Goal: Task Accomplishment & Management: Use online tool/utility

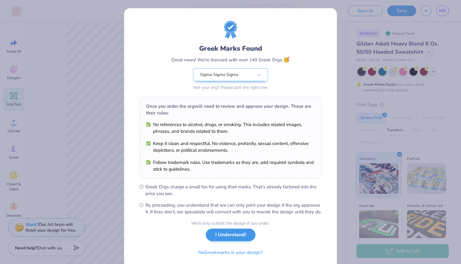
click at [234, 241] on button "I Understand!" at bounding box center [231, 234] width 50 height 12
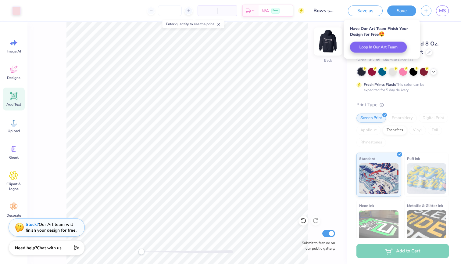
click at [327, 41] on img at bounding box center [328, 41] width 24 height 24
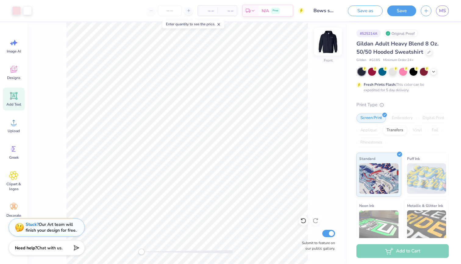
click at [327, 41] on img at bounding box center [328, 41] width 24 height 24
click at [372, 73] on div at bounding box center [372, 71] width 8 height 8
click at [329, 39] on img at bounding box center [328, 41] width 24 height 24
click at [329, 39] on img at bounding box center [328, 41] width 12 height 12
click at [435, 73] on icon at bounding box center [433, 71] width 5 height 5
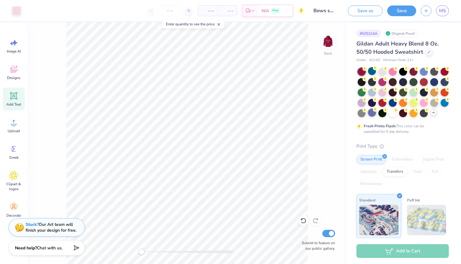
click at [370, 115] on div at bounding box center [372, 112] width 8 height 8
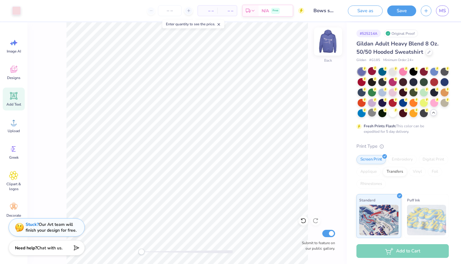
click at [326, 44] on img at bounding box center [328, 41] width 24 height 24
click at [326, 44] on img at bounding box center [328, 41] width 12 height 12
click at [371, 105] on div at bounding box center [372, 102] width 8 height 8
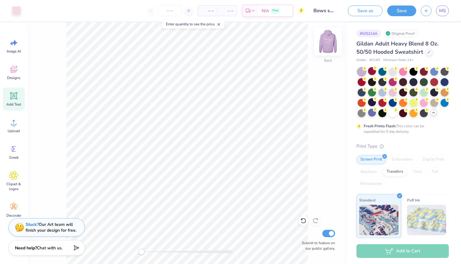
click at [327, 46] on img at bounding box center [328, 41] width 24 height 24
click at [327, 46] on img at bounding box center [328, 41] width 12 height 12
click at [426, 51] on div at bounding box center [428, 51] width 7 height 7
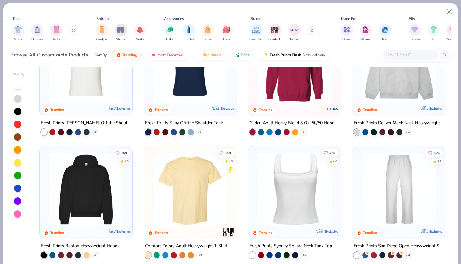
scroll to position [48, 0]
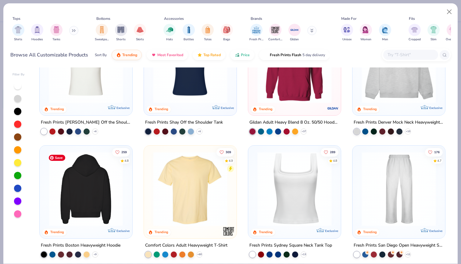
click at [110, 191] on img at bounding box center [86, 188] width 80 height 74
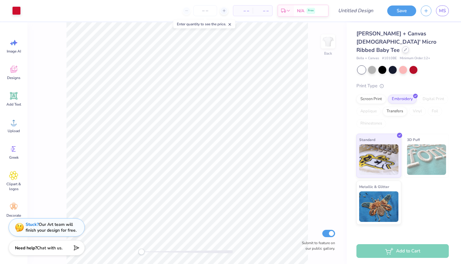
click at [404, 48] on icon at bounding box center [405, 49] width 2 height 2
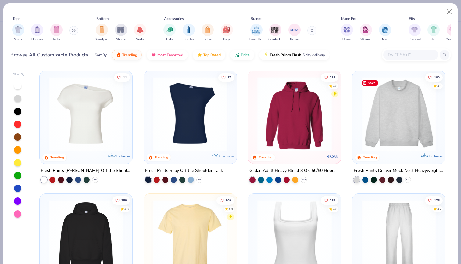
click at [422, 126] on img at bounding box center [398, 114] width 80 height 74
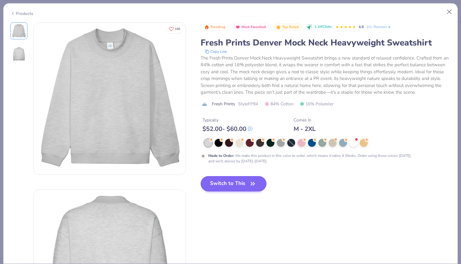
click at [240, 184] on button "Switch to This" at bounding box center [234, 183] width 66 height 15
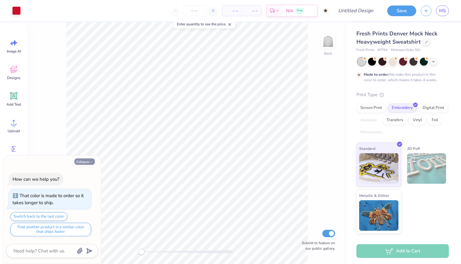
click at [83, 163] on button "Collapse" at bounding box center [84, 161] width 20 height 6
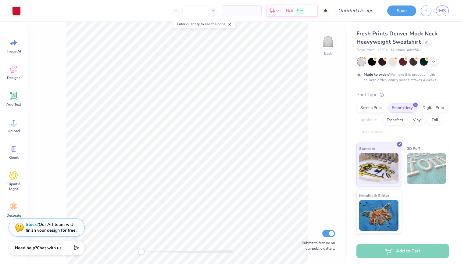
type textarea "x"
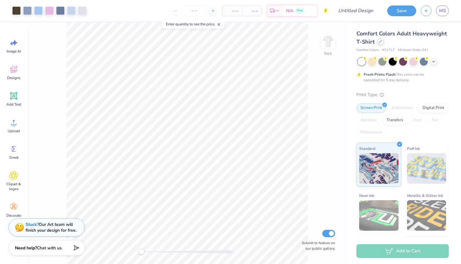
click at [379, 41] on icon at bounding box center [380, 41] width 3 height 3
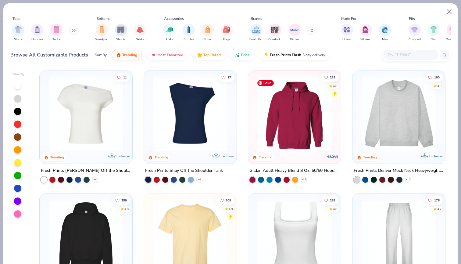
click at [299, 133] on img at bounding box center [294, 114] width 80 height 74
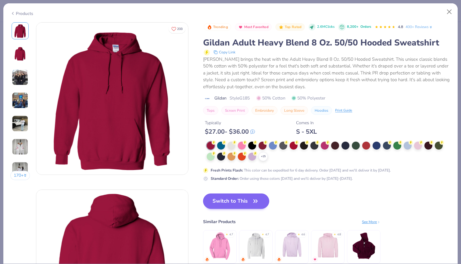
click at [250, 197] on button "Switch to This" at bounding box center [236, 200] width 66 height 15
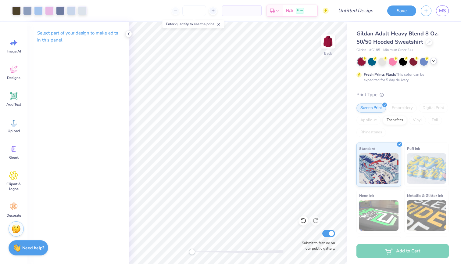
click at [433, 61] on icon at bounding box center [433, 61] width 5 height 5
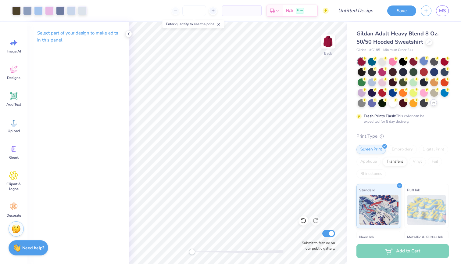
click at [426, 61] on div at bounding box center [424, 61] width 8 height 8
click at [362, 92] on div at bounding box center [361, 92] width 8 height 8
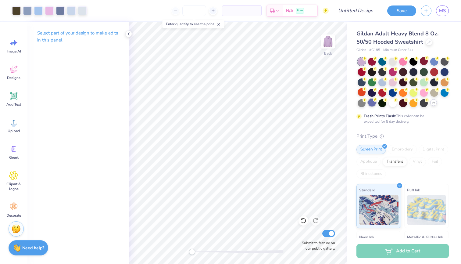
click at [373, 104] on div at bounding box center [372, 102] width 8 height 8
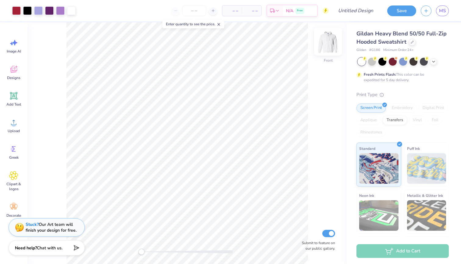
click at [328, 43] on img at bounding box center [328, 41] width 24 height 24
click at [328, 43] on img at bounding box center [328, 41] width 12 height 12
click at [431, 62] on icon at bounding box center [433, 61] width 5 height 5
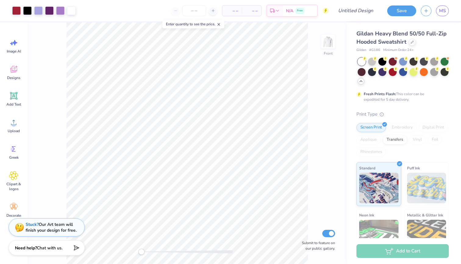
click at [399, 103] on div "Gildan Heavy Blend 50/50 Full-Zip Hooded Sweatshirt Gildan # G186 Minimum Order…" at bounding box center [402, 165] width 92 height 270
click at [411, 42] on icon at bounding box center [412, 41] width 2 height 2
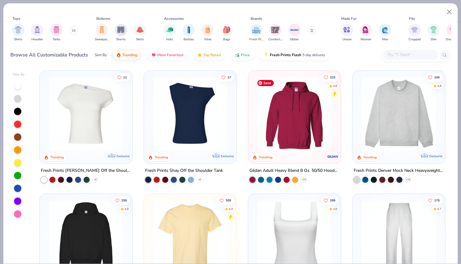
click at [304, 117] on img at bounding box center [294, 114] width 80 height 74
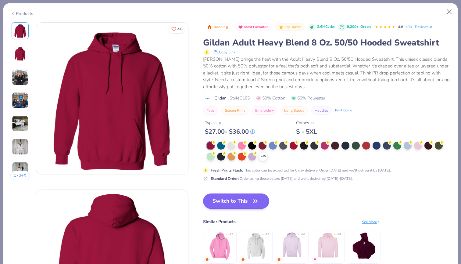
click at [239, 199] on button "Switch to This" at bounding box center [236, 200] width 66 height 15
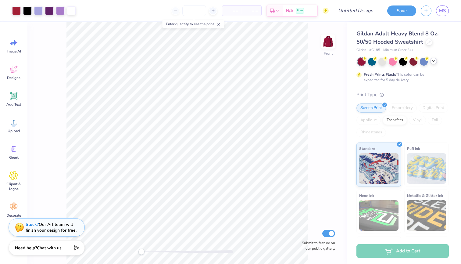
click at [433, 63] on icon at bounding box center [433, 61] width 5 height 5
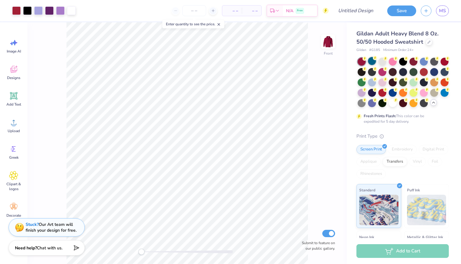
click at [372, 62] on div at bounding box center [372, 61] width 8 height 8
click at [383, 61] on div at bounding box center [382, 61] width 8 height 8
click at [331, 41] on img at bounding box center [328, 41] width 24 height 24
click at [331, 41] on img at bounding box center [328, 41] width 12 height 12
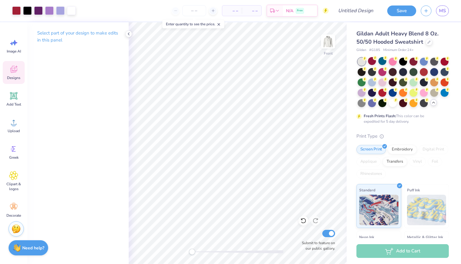
click at [12, 77] on span "Designs" at bounding box center [13, 77] width 13 height 5
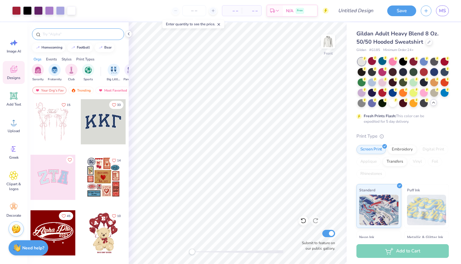
click at [73, 34] on input "text" at bounding box center [81, 34] width 78 height 6
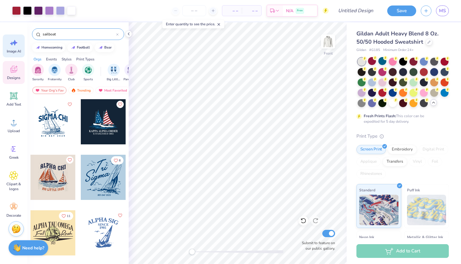
type input "sailboat"
click at [13, 48] on div "Image AI" at bounding box center [14, 45] width 22 height 23
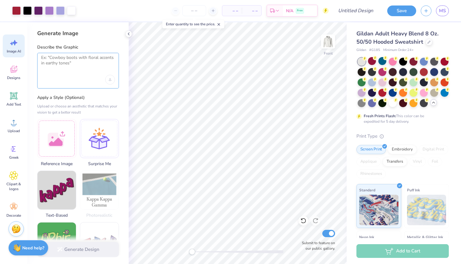
click at [77, 63] on textarea at bounding box center [78, 62] width 74 height 15
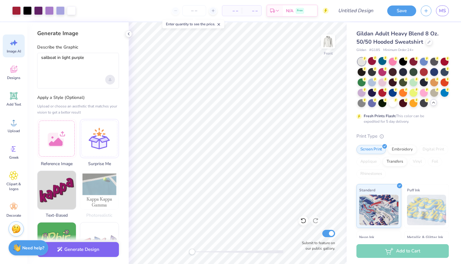
click at [110, 78] on icon "Upload image" at bounding box center [110, 79] width 2 height 2
click at [91, 59] on textarea "sailboat in light purple" at bounding box center [78, 62] width 74 height 15
type textarea "sailboat"
click at [106, 32] on div "Generate Image" at bounding box center [78, 33] width 82 height 7
click at [13, 126] on circle at bounding box center [14, 124] width 4 height 4
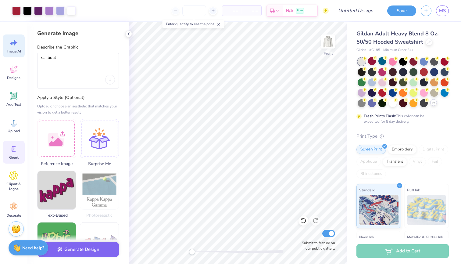
click at [15, 150] on icon at bounding box center [13, 148] width 9 height 9
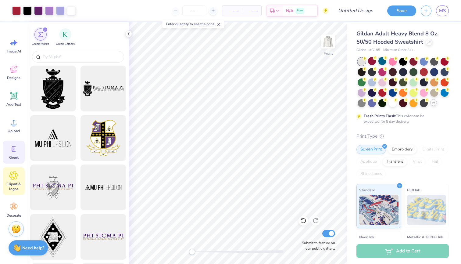
click at [16, 176] on icon at bounding box center [13, 175] width 9 height 9
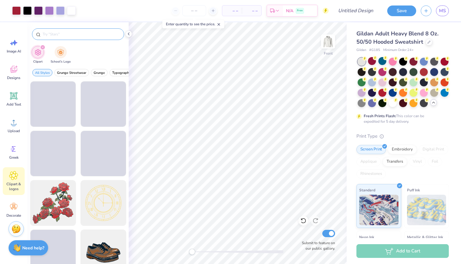
click at [82, 36] on input "text" at bounding box center [81, 34] width 78 height 6
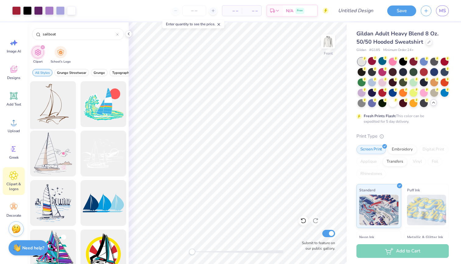
type input "sailboat"
click at [49, 98] on div at bounding box center [53, 104] width 50 height 50
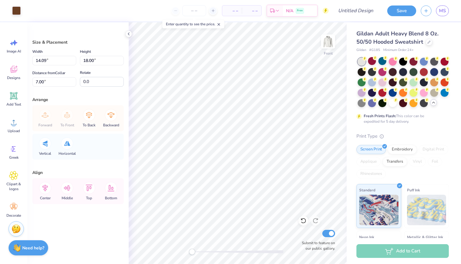
type input "3.58"
type input "4.57"
type input "20.43"
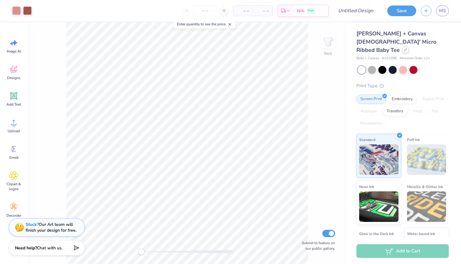
click at [402, 46] on div at bounding box center [405, 49] width 7 height 7
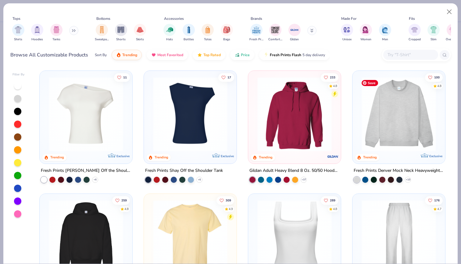
click at [412, 122] on img at bounding box center [398, 114] width 80 height 74
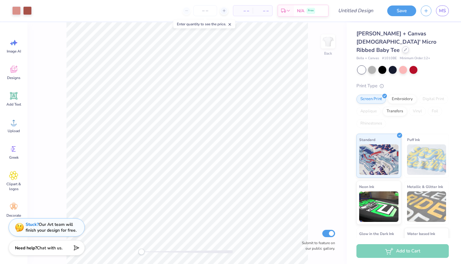
click at [402, 46] on div at bounding box center [405, 49] width 7 height 7
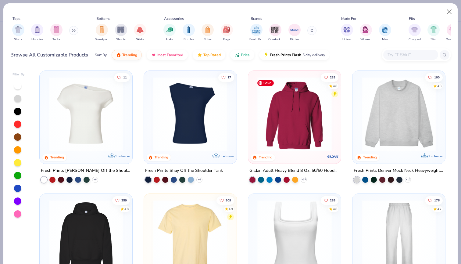
click at [286, 109] on img at bounding box center [294, 114] width 80 height 74
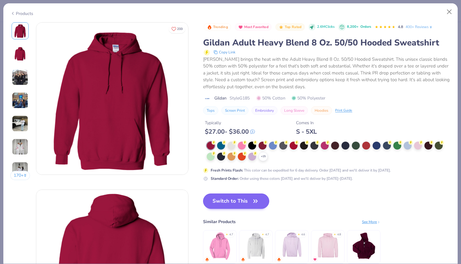
click at [227, 202] on button "Switch to This" at bounding box center [236, 200] width 66 height 15
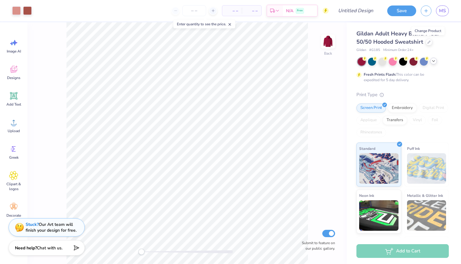
click at [435, 59] on icon at bounding box center [433, 61] width 5 height 5
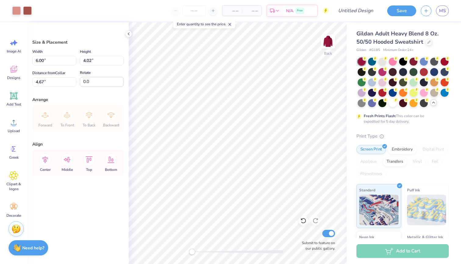
type input "9.34"
type input "6.26"
type input "2.43"
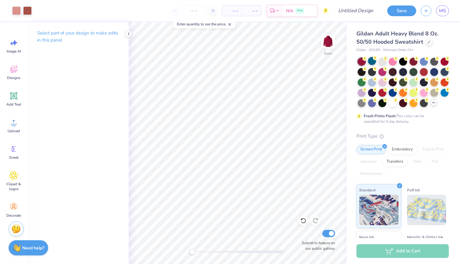
click at [371, 60] on div at bounding box center [372, 61] width 8 height 8
click at [372, 103] on div at bounding box center [372, 102] width 8 height 8
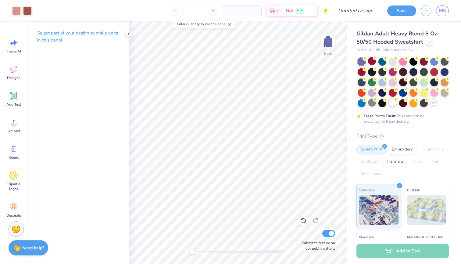
click at [392, 102] on div at bounding box center [393, 102] width 8 height 8
click at [393, 62] on div at bounding box center [393, 61] width 8 height 8
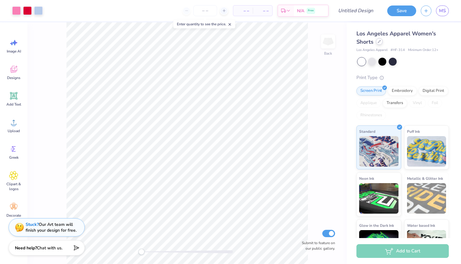
click at [381, 43] on div at bounding box center [379, 41] width 7 height 7
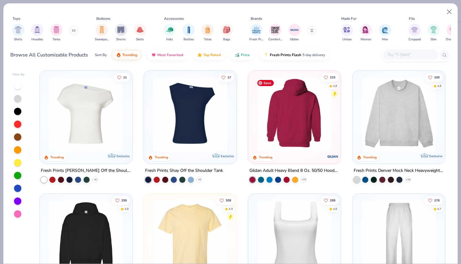
click at [254, 137] on img at bounding box center [214, 114] width 80 height 74
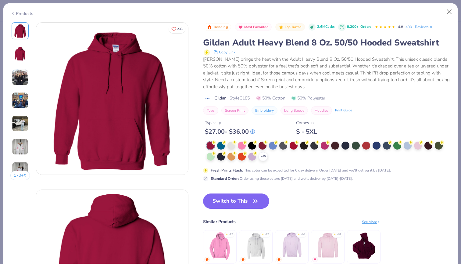
drag, startPoint x: 247, startPoint y: 203, endPoint x: 256, endPoint y: 124, distance: 78.8
click at [247, 203] on button "Switch to This" at bounding box center [236, 200] width 66 height 15
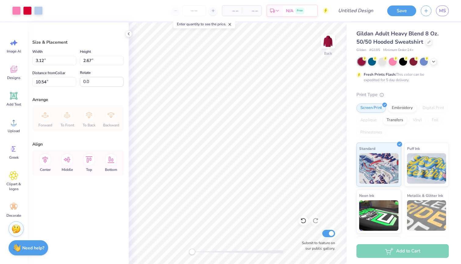
type input "7.91"
type input "5.56"
type input "4.74"
type input "5.76"
type input "8.51"
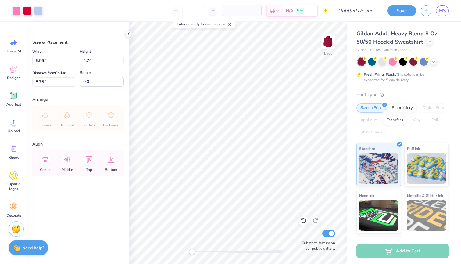
type input "7.26"
type input "3.16"
type input "10.25"
type input "8.75"
type input "3.54"
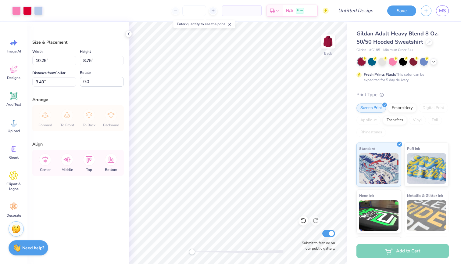
type input "11.26"
type input "9.61"
type input "3.68"
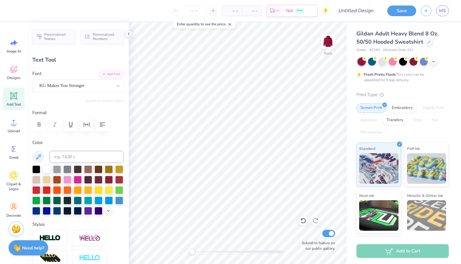
type textarea "p"
type textarea "Tri"
type input "3.78"
type input "4.03"
type input "7.82"
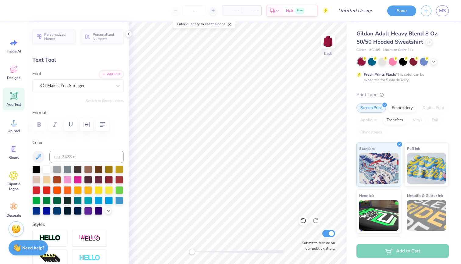
scroll to position [0, 0]
type textarea "Sigma"
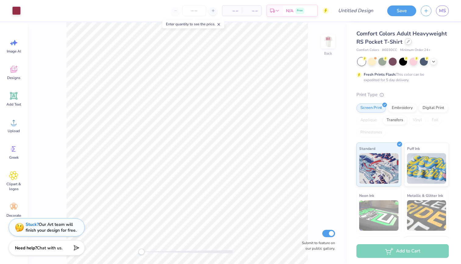
click at [409, 42] on icon at bounding box center [407, 41] width 3 height 3
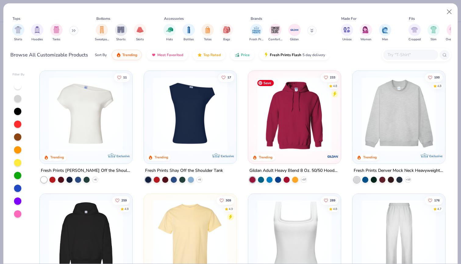
click at [292, 116] on img at bounding box center [294, 114] width 80 height 74
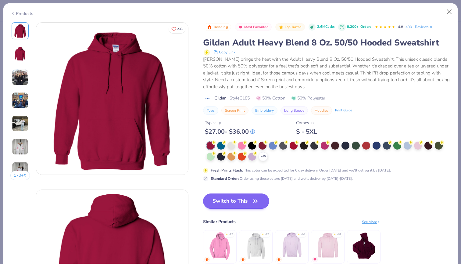
click at [241, 199] on button "Switch to This" at bounding box center [236, 200] width 66 height 15
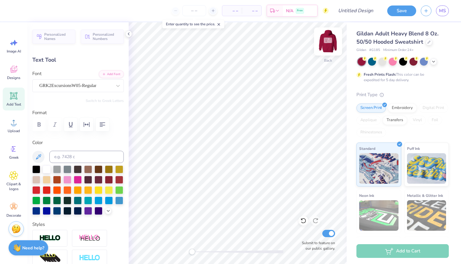
click at [327, 41] on img at bounding box center [328, 41] width 24 height 24
type textarea "Sigma"
type input "0.78"
type input "0.26"
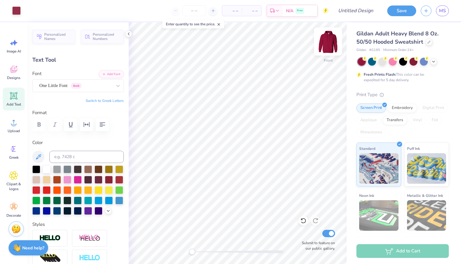
type input "7.67"
type input "1.11"
type input "0.29"
type input "7.26"
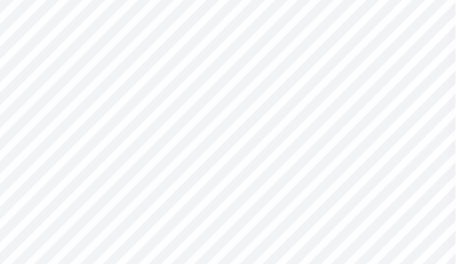
type input "0.78"
type input "0.26"
type input "7.67"
type textarea "Ever"
type input "0.68"
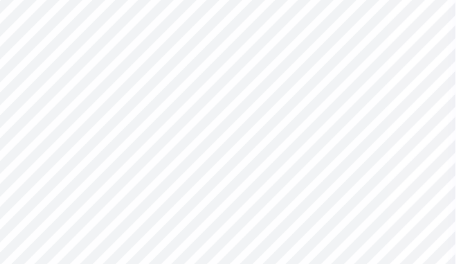
type input "0.30"
type input "0.66"
type input "0.27"
type input "8.07"
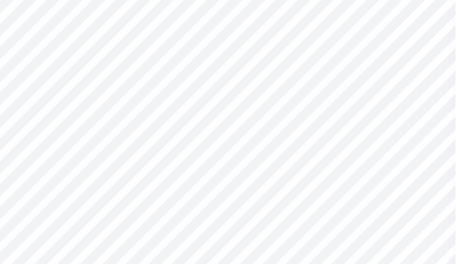
type textarea "Forward"
type input "1.20"
type input "0.31"
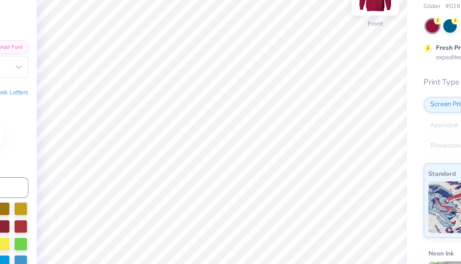
type input "7.62"
type input "0.68"
type input "0.30"
type input "7.32"
type input "24.1"
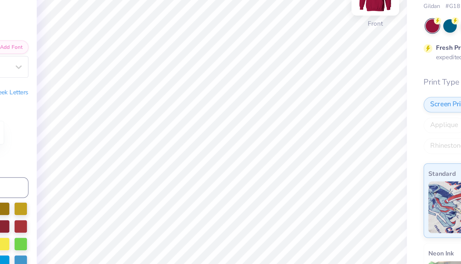
type input "1.20"
type input "0.31"
type input "7.62"
type input "0.0"
type input "1.17"
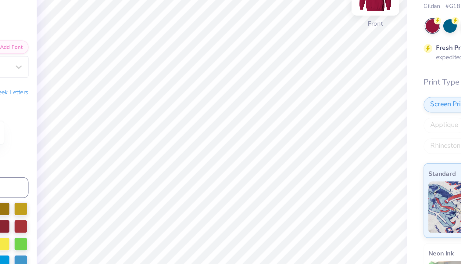
type input "0.76"
type input "7.40"
type input "0.0"
type input "0.69"
type input "0.49"
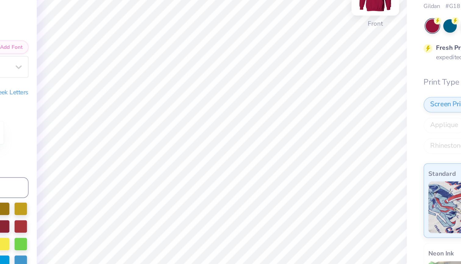
type input "7.28"
type input "0.0"
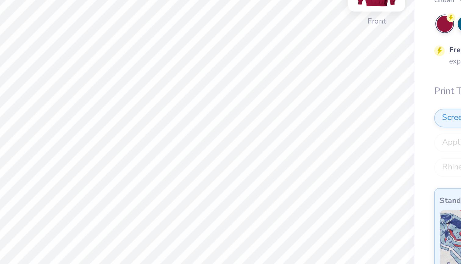
type input "1.17"
type input "0.76"
type input "7.53"
type input "0.0"
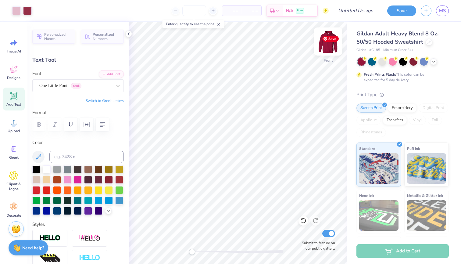
click at [326, 42] on img at bounding box center [328, 41] width 24 height 24
click at [15, 74] on div "Designs" at bounding box center [14, 72] width 22 height 23
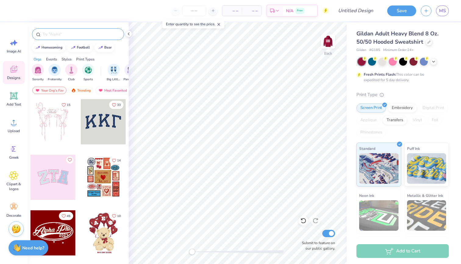
click at [76, 33] on input "text" at bounding box center [81, 34] width 78 height 6
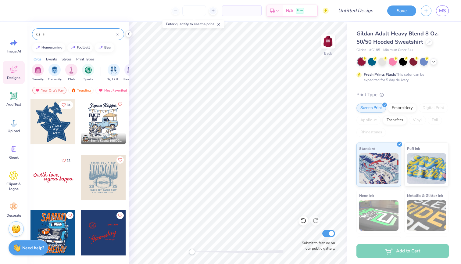
type input "s"
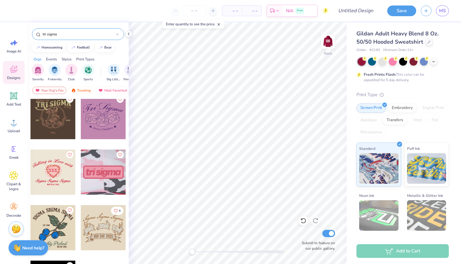
scroll to position [435, 0]
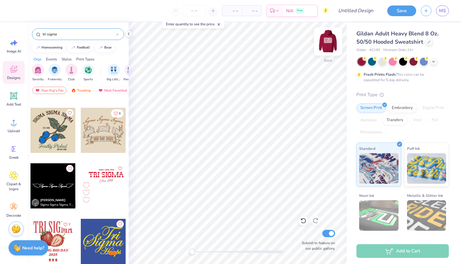
type input "tri sigma"
click at [331, 38] on img at bounding box center [328, 41] width 24 height 24
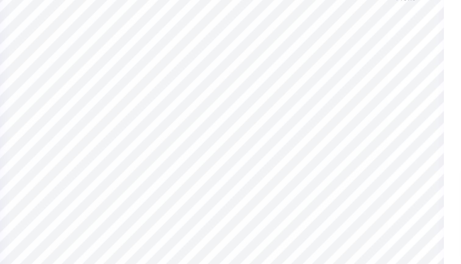
type input "0.0"
type input "0.67"
type input "0.53"
type input "7.38"
type input "0.0"
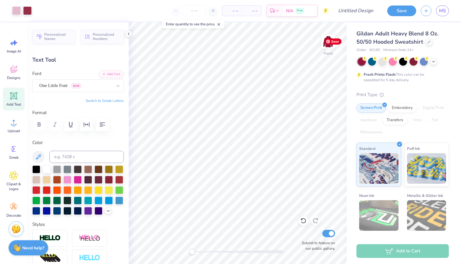
click at [333, 41] on span "Save" at bounding box center [333, 41] width 16 height 6
click at [324, 46] on img at bounding box center [328, 41] width 24 height 24
click at [19, 71] on div "Designs" at bounding box center [14, 72] width 22 height 23
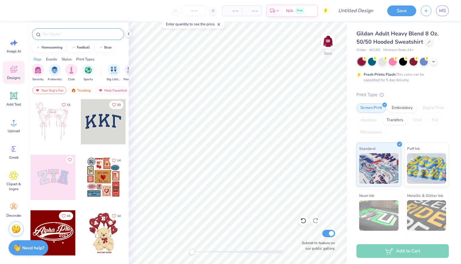
click at [76, 36] on input "text" at bounding box center [81, 34] width 78 height 6
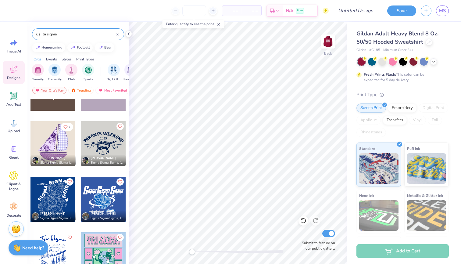
scroll to position [646, 0]
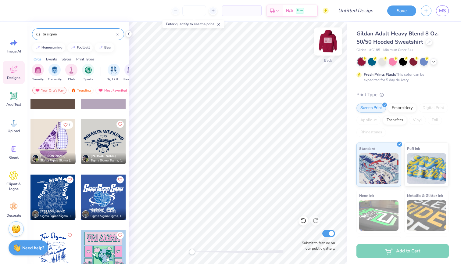
click at [328, 43] on img at bounding box center [328, 41] width 24 height 24
click at [328, 43] on img at bounding box center [328, 41] width 12 height 12
click at [77, 33] on input "tri sigma" at bounding box center [79, 34] width 74 height 6
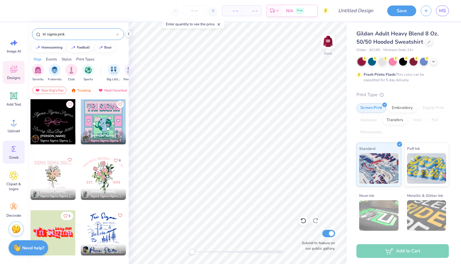
type input "tri sigma pink"
click at [11, 150] on circle at bounding box center [13, 149] width 4 height 4
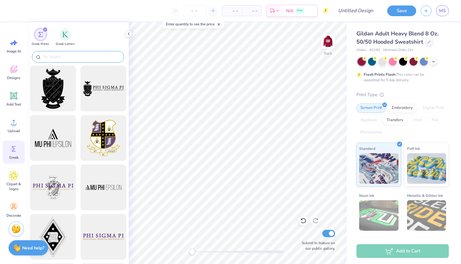
click at [69, 56] on input "text" at bounding box center [81, 57] width 78 height 6
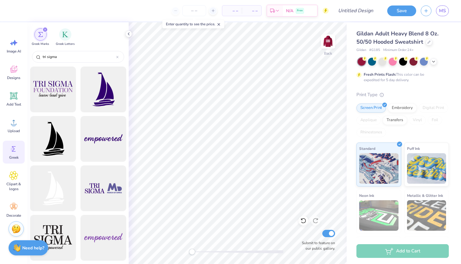
scroll to position [246, 0]
type input "tri sigma"
drag, startPoint x: 56, startPoint y: 183, endPoint x: 65, endPoint y: 189, distance: 11.2
click at [65, 189] on div at bounding box center [53, 188] width 50 height 50
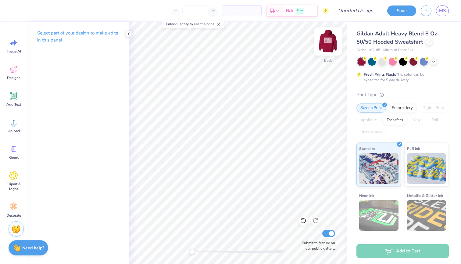
click at [324, 43] on img at bounding box center [328, 41] width 24 height 24
click at [324, 43] on img at bounding box center [328, 41] width 12 height 12
click at [13, 104] on span "Add Text" at bounding box center [13, 104] width 15 height 5
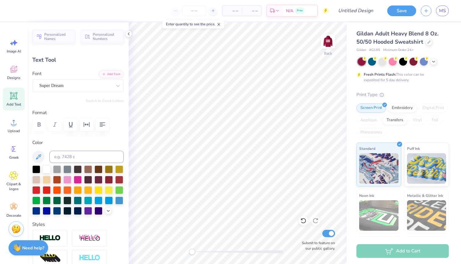
scroll to position [0, 0]
type textarea "Tri Sigma"
click at [105, 125] on icon "button" at bounding box center [102, 124] width 7 height 7
type input "7.48"
type input "5.55"
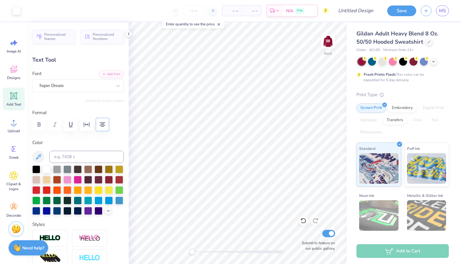
type input "4.48"
type input "2.94"
type input "2.18"
type input "7.84"
click at [106, 86] on div "Super Dream" at bounding box center [76, 85] width 74 height 9
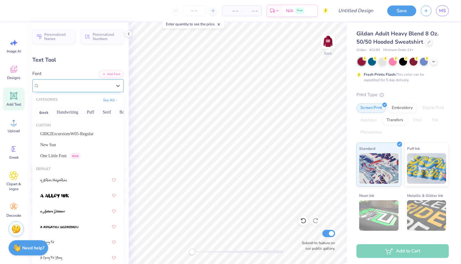
click at [106, 86] on div "Super Dream" at bounding box center [75, 85] width 73 height 7
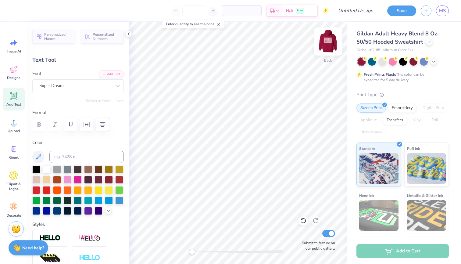
click at [330, 41] on img at bounding box center [328, 41] width 24 height 24
type input "2.98"
type input "2.21"
type input "6.04"
click at [328, 48] on img at bounding box center [328, 41] width 24 height 24
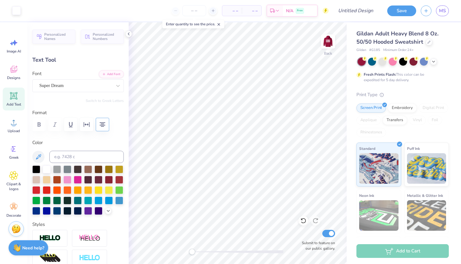
type input "2.94"
type input "2.18"
click at [69, 177] on div at bounding box center [67, 179] width 8 height 8
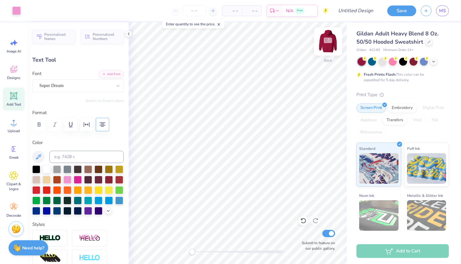
click at [328, 41] on img at bounding box center [328, 41] width 24 height 24
click at [328, 41] on img at bounding box center [328, 41] width 12 height 12
click at [324, 42] on img at bounding box center [328, 41] width 24 height 24
click at [36, 155] on icon at bounding box center [38, 156] width 7 height 7
click at [326, 46] on img at bounding box center [328, 41] width 24 height 24
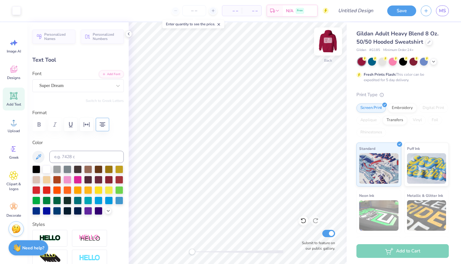
drag, startPoint x: 326, startPoint y: 46, endPoint x: 331, endPoint y: 37, distance: 10.1
click at [331, 37] on img at bounding box center [328, 41] width 24 height 24
click at [326, 41] on img at bounding box center [328, 41] width 24 height 24
type input "3.53"
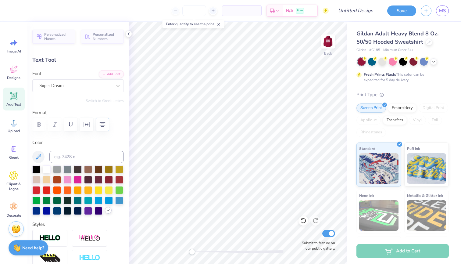
click at [107, 209] on icon at bounding box center [108, 210] width 5 height 5
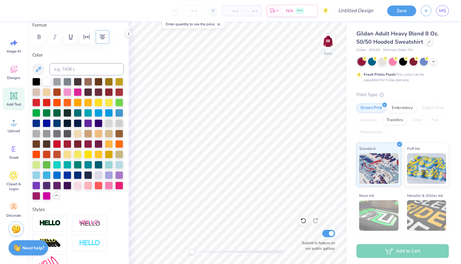
scroll to position [79, 0]
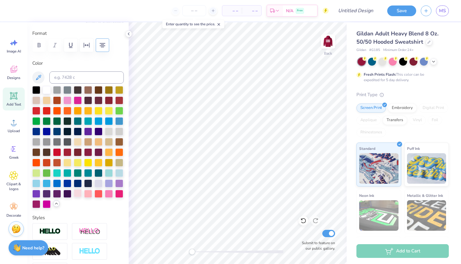
click at [77, 193] on div at bounding box center [78, 193] width 8 height 8
click at [325, 42] on img at bounding box center [328, 41] width 24 height 24
click at [325, 42] on img at bounding box center [328, 41] width 12 height 12
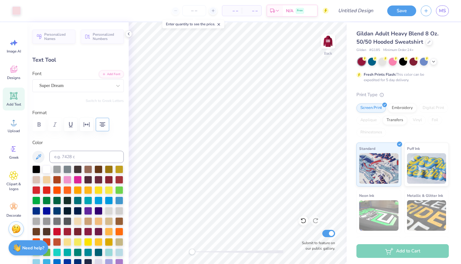
scroll to position [0, 0]
click at [113, 87] on div at bounding box center [117, 85] width 11 height 11
click at [118, 84] on icon at bounding box center [118, 86] width 6 height 6
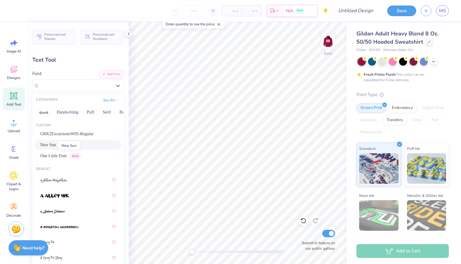
click at [50, 144] on span "New Sun" at bounding box center [48, 144] width 16 height 6
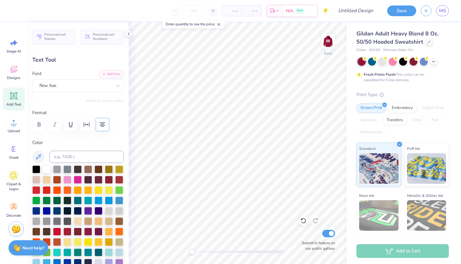
scroll to position [0, 0]
click at [328, 41] on img at bounding box center [328, 41] width 24 height 24
click at [328, 41] on img at bounding box center [328, 41] width 12 height 12
type input "2.43"
type input "2.27"
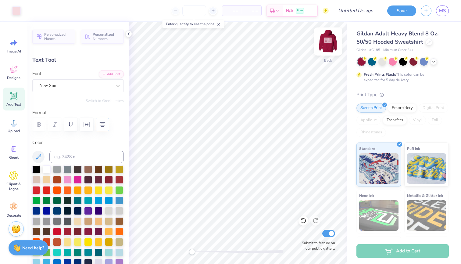
type input "3.49"
type input "2.81"
type input "2.64"
type input "3.12"
click at [332, 41] on img at bounding box center [328, 41] width 24 height 24
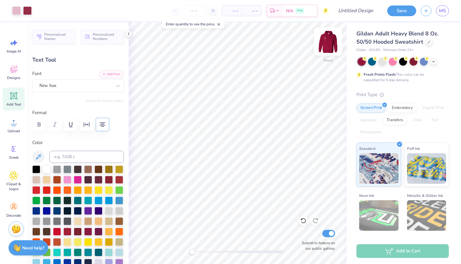
click at [329, 41] on img at bounding box center [328, 41] width 24 height 24
click at [13, 179] on icon at bounding box center [13, 175] width 9 height 9
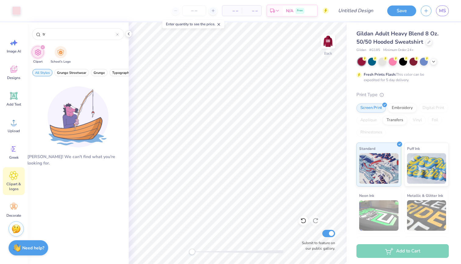
type input "t"
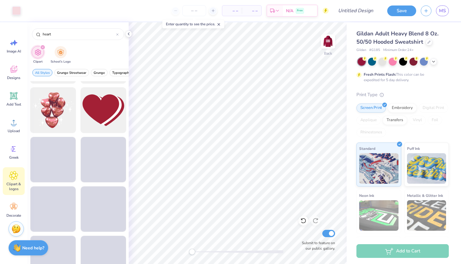
scroll to position [192, 0]
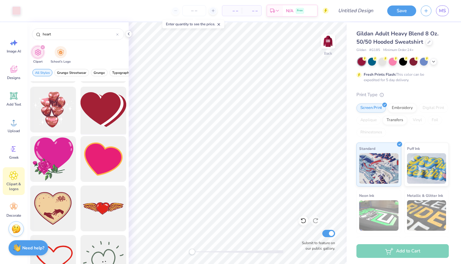
type input "heart"
click at [98, 105] on div at bounding box center [103, 109] width 50 height 50
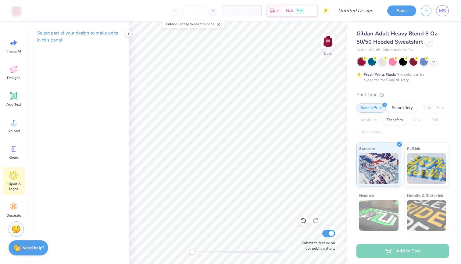
click at [17, 179] on icon at bounding box center [13, 175] width 9 height 9
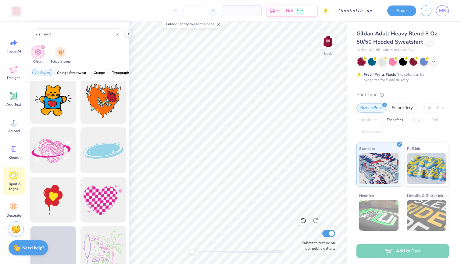
scroll to position [4743, 0]
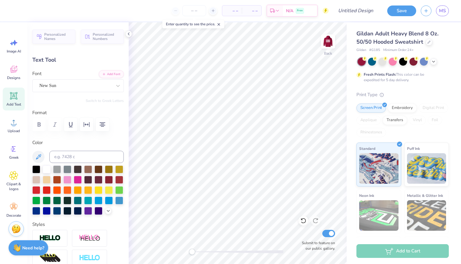
type textarea "Tri Sigma"
type input "4.34"
type input "1.17"
click at [323, 44] on img at bounding box center [328, 41] width 24 height 24
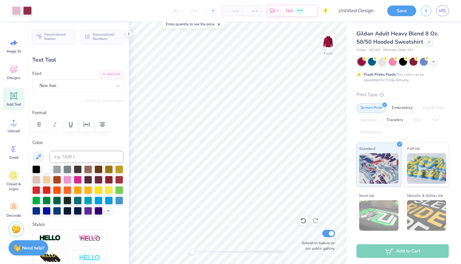
click at [323, 44] on img at bounding box center [328, 41] width 12 height 12
type input "3.00"
click at [327, 43] on img at bounding box center [328, 41] width 24 height 24
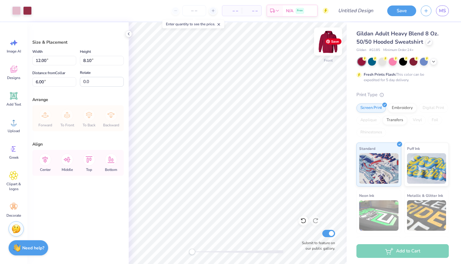
click at [324, 41] on img at bounding box center [328, 41] width 24 height 24
click at [326, 47] on img at bounding box center [328, 41] width 24 height 24
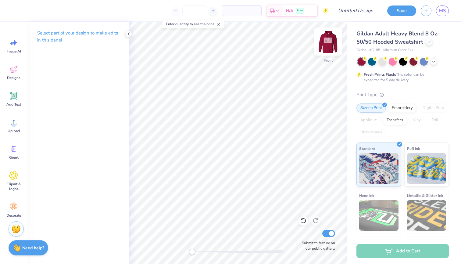
click at [328, 48] on img at bounding box center [328, 41] width 24 height 24
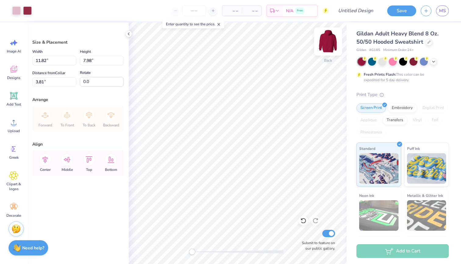
type input "10.39"
type input "7.02"
type input "4.78"
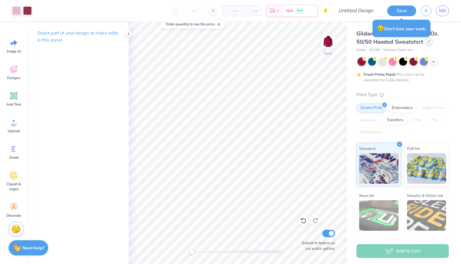
click at [427, 43] on icon at bounding box center [428, 41] width 3 height 3
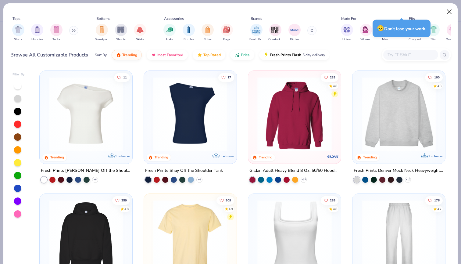
click at [447, 11] on button "Close" at bounding box center [449, 12] width 12 height 12
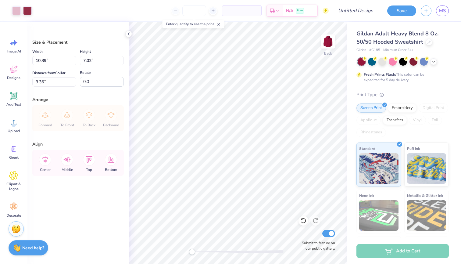
type input "5.38"
type input "3.64"
type input "3.00"
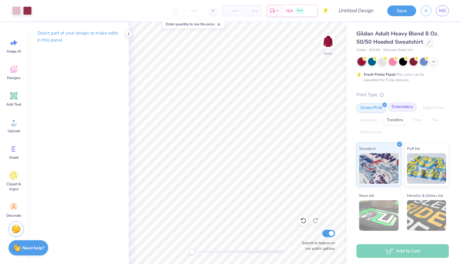
click at [408, 105] on div "Embroidery" at bounding box center [402, 106] width 29 height 9
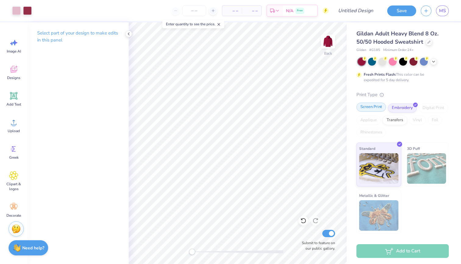
click at [376, 105] on div "Screen Print" at bounding box center [371, 106] width 30 height 9
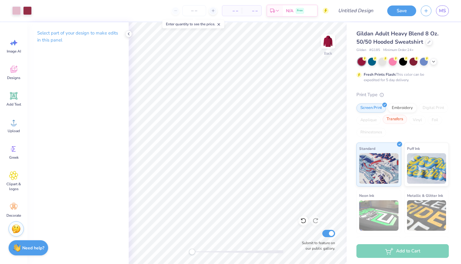
click at [396, 119] on div "Transfers" at bounding box center [394, 119] width 24 height 9
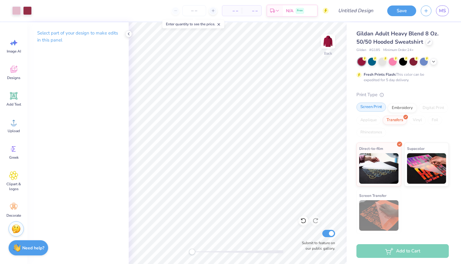
click at [373, 103] on div "Print Type Screen Print Embroidery Digital Print Applique Transfers Vinyl Foil …" at bounding box center [402, 162] width 92 height 142
click at [372, 109] on div "Screen Print" at bounding box center [371, 106] width 30 height 9
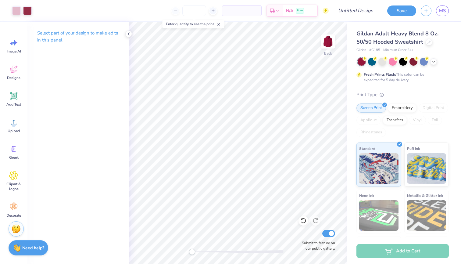
click at [401, 17] on div "Save MS" at bounding box center [421, 10] width 78 height 21
click at [405, 11] on button "Save" at bounding box center [401, 10] width 29 height 11
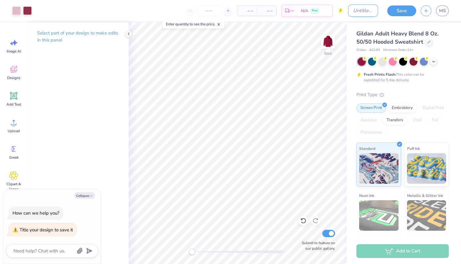
type textarea "x"
click at [355, 10] on input "Design Title" at bounding box center [363, 11] width 30 height 12
type input "S"
type textarea "x"
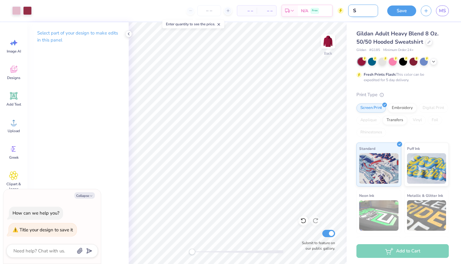
type input "SL"
type textarea "x"
type input "SLA"
type textarea "x"
type input "SLAM"
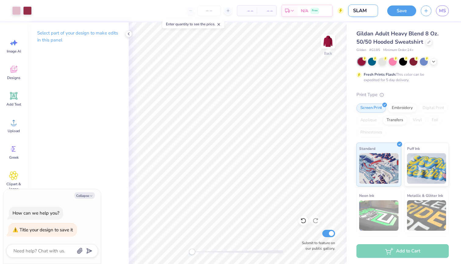
type textarea "x"
type input "SLAM"
click at [409, 12] on button "Save" at bounding box center [401, 10] width 29 height 11
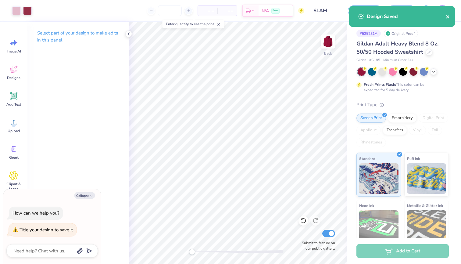
click at [448, 15] on icon "close" at bounding box center [447, 16] width 4 height 5
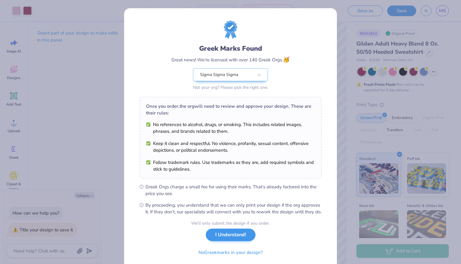
click at [222, 237] on button "I Understand!" at bounding box center [231, 234] width 50 height 12
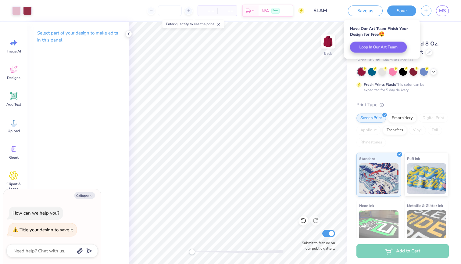
type textarea "x"
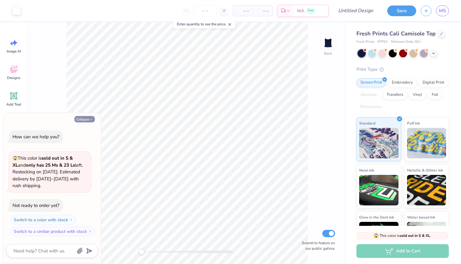
click at [90, 119] on icon "button" at bounding box center [91, 120] width 4 height 4
type textarea "x"
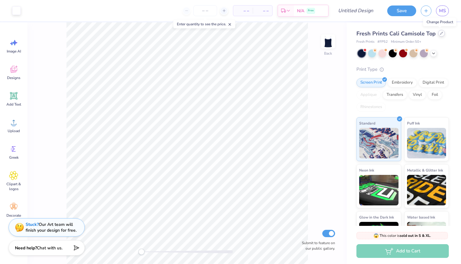
click at [440, 32] on icon at bounding box center [441, 33] width 3 height 3
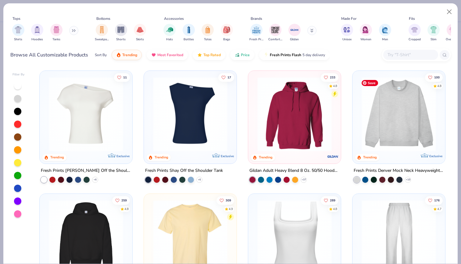
click at [385, 123] on img at bounding box center [398, 114] width 80 height 74
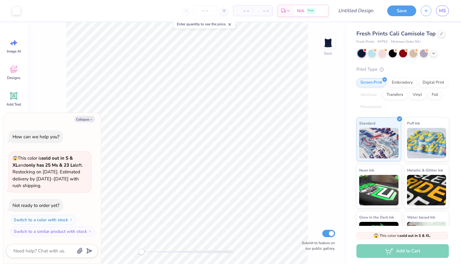
scroll to position [27, 0]
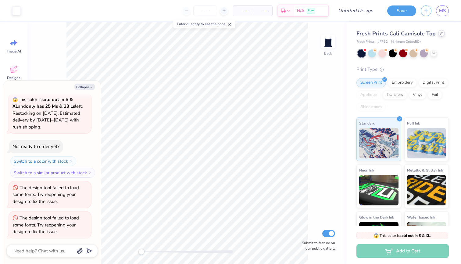
click at [440, 33] on icon at bounding box center [441, 33] width 2 height 2
type textarea "x"
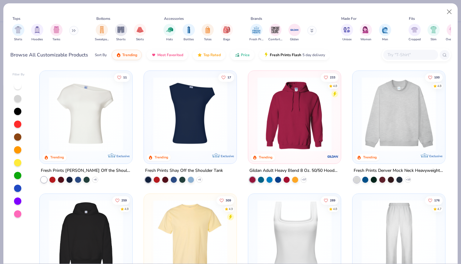
scroll to position [40, 0]
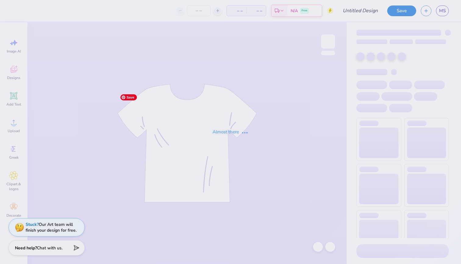
type input "Faliing in love with sigma"
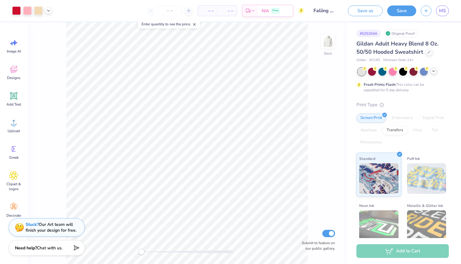
click at [431, 73] on icon at bounding box center [433, 71] width 5 height 5
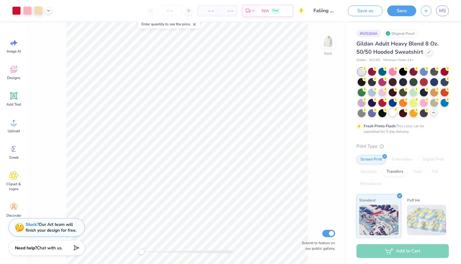
click at [392, 114] on div at bounding box center [393, 112] width 8 height 8
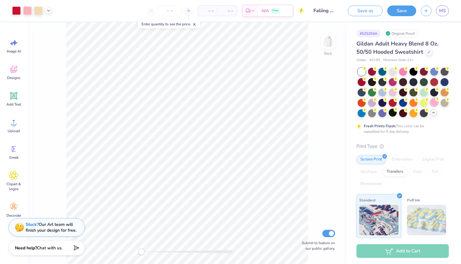
click at [433, 103] on div at bounding box center [434, 102] width 8 height 8
click at [391, 92] on div at bounding box center [393, 92] width 8 height 8
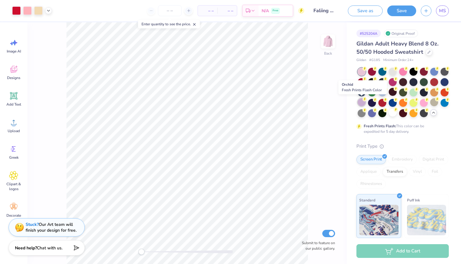
click at [359, 101] on div at bounding box center [361, 102] width 8 height 8
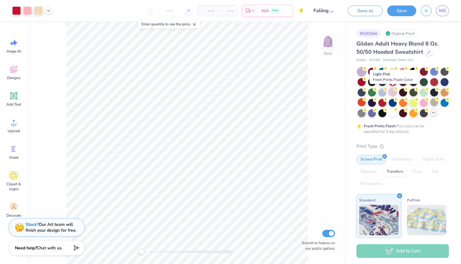
click at [391, 93] on div at bounding box center [393, 92] width 8 height 8
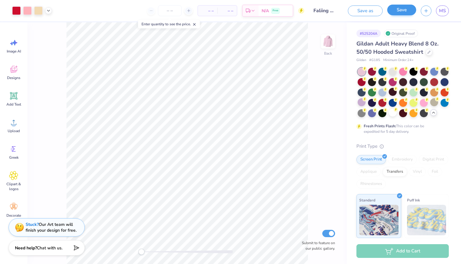
click at [404, 15] on button "Save" at bounding box center [401, 10] width 29 height 11
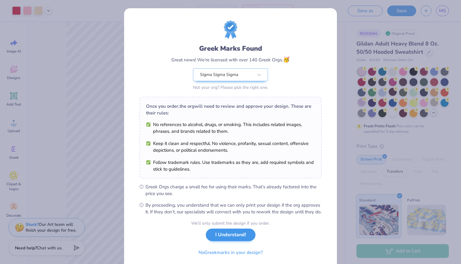
click at [232, 241] on button "I Understand!" at bounding box center [231, 234] width 50 height 12
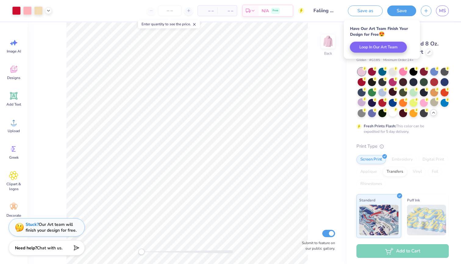
click at [308, 127] on div "Back Submit to feature on our public gallery." at bounding box center [186, 142] width 319 height 241
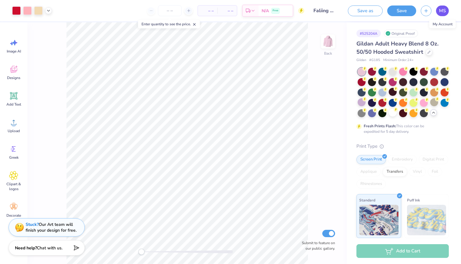
click at [441, 11] on span "MS" at bounding box center [442, 10] width 7 height 7
click at [443, 12] on span "MS" at bounding box center [442, 10] width 7 height 7
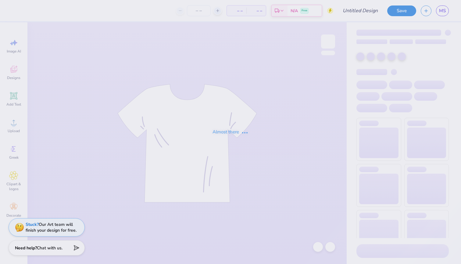
type input "24"
type input "sigma serves children"
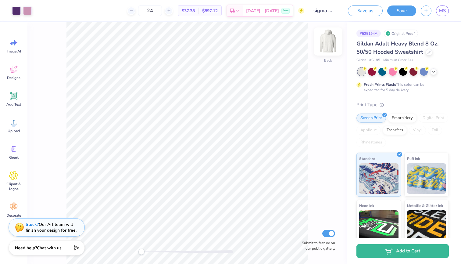
click at [334, 40] on img at bounding box center [328, 41] width 24 height 24
click at [327, 47] on img at bounding box center [328, 41] width 24 height 24
click at [400, 7] on button "Save" at bounding box center [401, 10] width 29 height 11
click at [448, 17] on div "Design Saved" at bounding box center [402, 19] width 108 height 28
click at [441, 7] on div "Design Saved" at bounding box center [402, 6] width 108 height 2
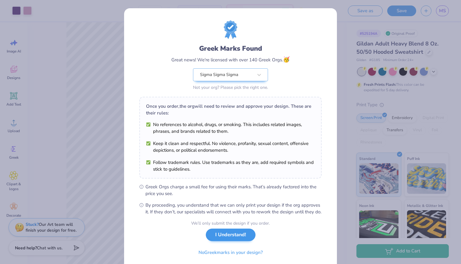
click at [226, 241] on button "I Understand!" at bounding box center [231, 234] width 50 height 12
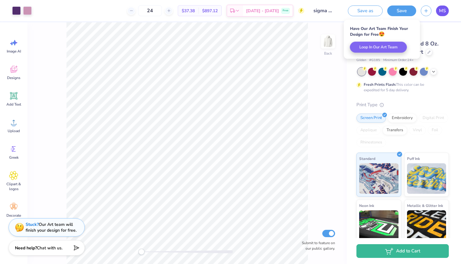
click at [443, 10] on span "MS" at bounding box center [442, 10] width 7 height 7
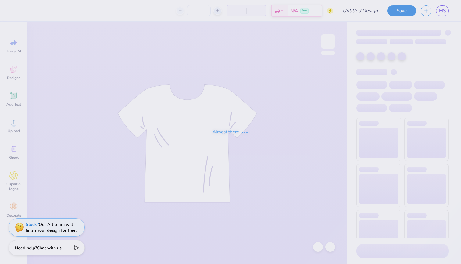
type input "sigma serves children"
type input "24"
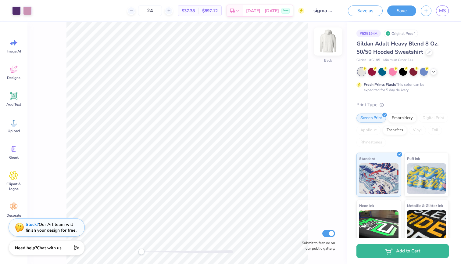
click at [328, 38] on img at bounding box center [328, 41] width 24 height 24
click at [328, 38] on img at bounding box center [328, 41] width 12 height 12
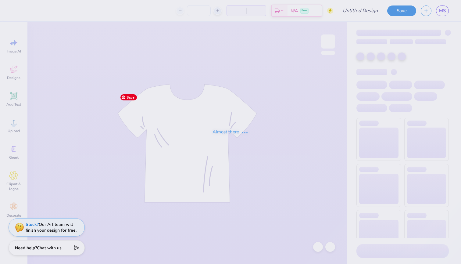
type input "Faliing in love with sigma"
type input "24"
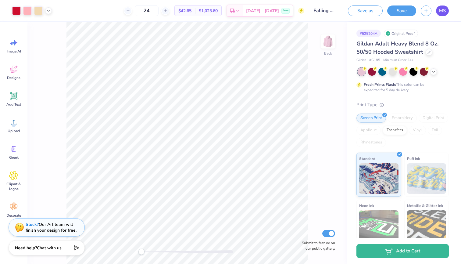
click at [443, 11] on span "MS" at bounding box center [442, 10] width 7 height 7
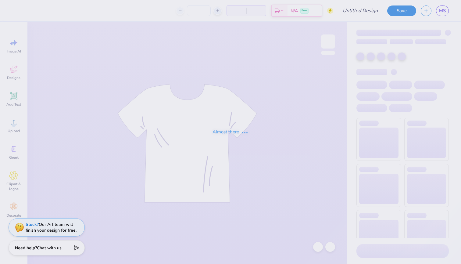
type input "SLAM"
type input "24"
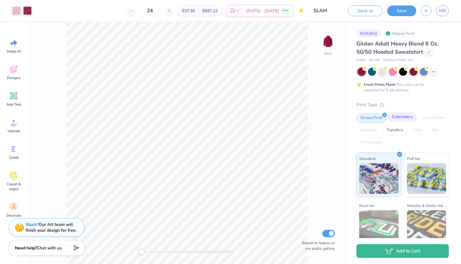
click at [407, 116] on div "Embroidery" at bounding box center [402, 116] width 29 height 9
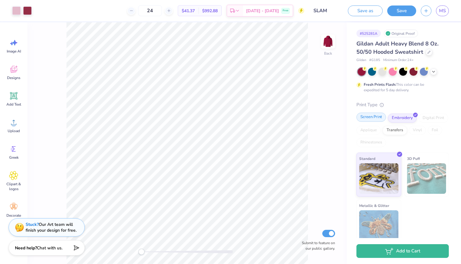
click at [375, 118] on div "Screen Print" at bounding box center [371, 116] width 30 height 9
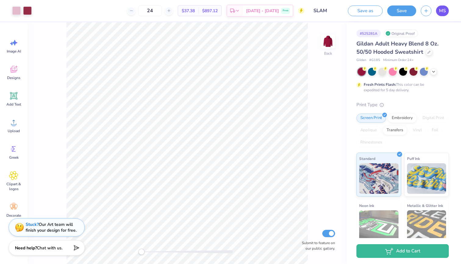
click at [444, 13] on span "MS" at bounding box center [442, 10] width 7 height 7
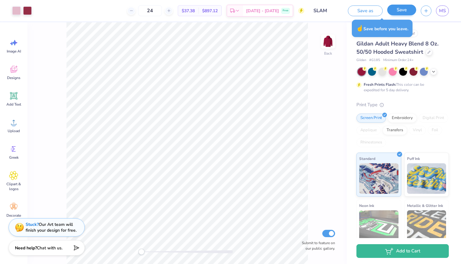
click at [403, 13] on button "Save" at bounding box center [401, 10] width 29 height 11
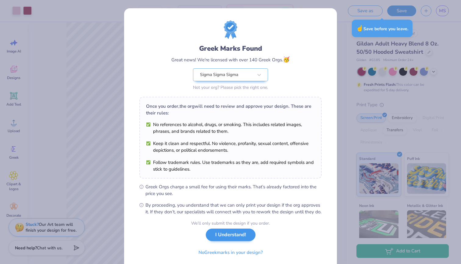
click at [226, 240] on button "I Understand!" at bounding box center [231, 234] width 50 height 12
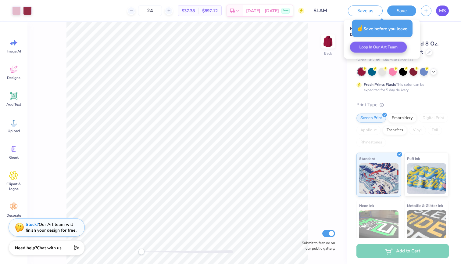
click at [445, 11] on span "MS" at bounding box center [442, 10] width 7 height 7
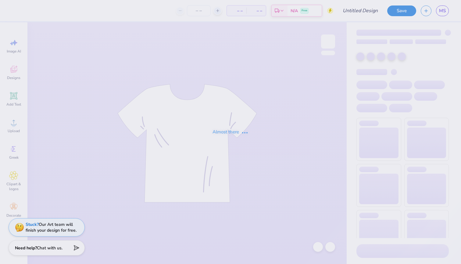
type input "Bows sigma"
type input "24"
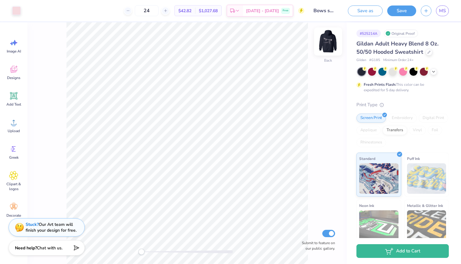
click at [326, 42] on img at bounding box center [328, 41] width 24 height 24
click at [329, 41] on img at bounding box center [328, 41] width 24 height 24
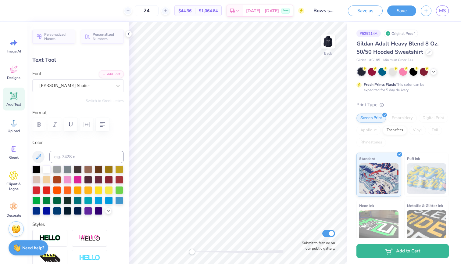
scroll to position [0, 1]
type textarea "Tri Sigma Est. 1898"
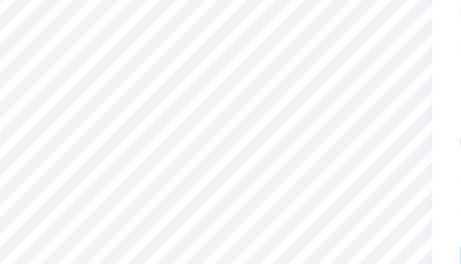
type input "3.96"
type input "1.07"
type input "3.06"
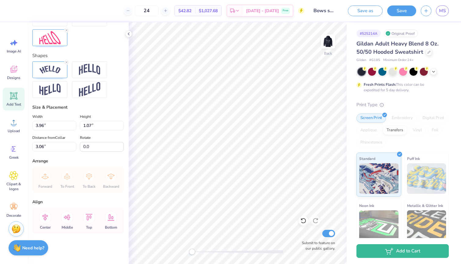
scroll to position [240, 0]
click at [73, 126] on input "3.95" at bounding box center [54, 125] width 44 height 9
click at [73, 126] on input "3.94" at bounding box center [54, 125] width 44 height 9
click at [73, 126] on input "3.93" at bounding box center [54, 125] width 44 height 9
click at [73, 126] on input "3.92" at bounding box center [54, 125] width 44 height 9
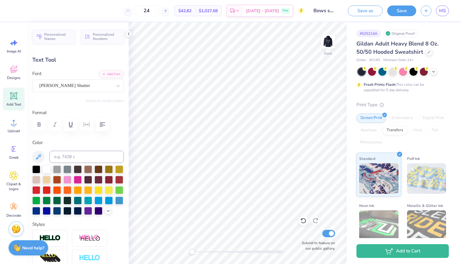
scroll to position [0, 0]
type input "4.95"
type input "1.33"
type input "2.79"
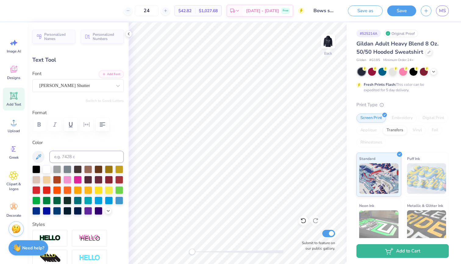
type textarea "Tri Sigma"
type input "5.26"
type input "1.23"
type input "2.89"
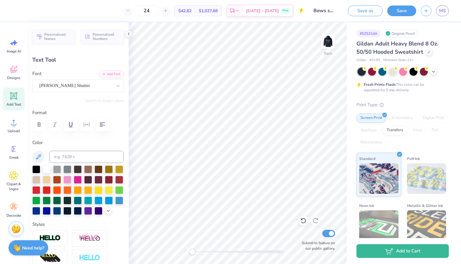
type textarea "T"
type textarea "Est. 1898"
type input "5.00"
type input "1.17"
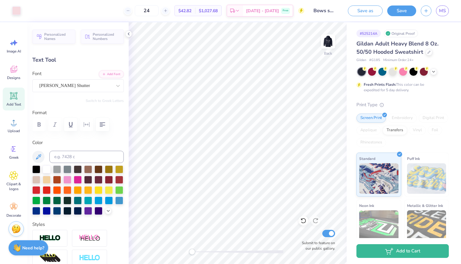
type input "4.56"
type input "2.22"
type input "0.52"
type input "5.21"
type input "5.26"
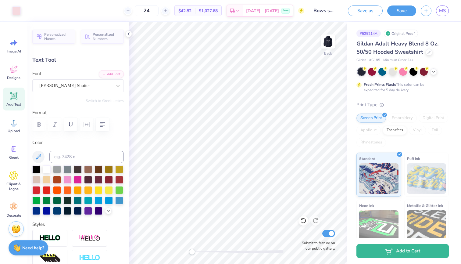
type input "1.23"
type input "2.89"
type input "2.22"
type input "0.52"
type input "4.13"
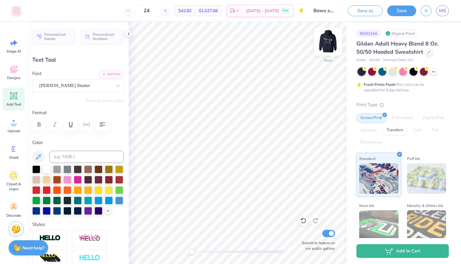
click at [328, 40] on img at bounding box center [328, 41] width 24 height 24
click at [328, 40] on img at bounding box center [328, 41] width 12 height 12
click at [400, 10] on button "Save" at bounding box center [401, 10] width 29 height 11
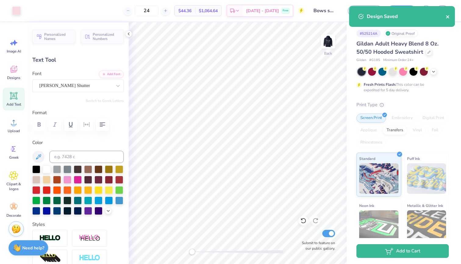
click at [446, 17] on icon "close" at bounding box center [447, 16] width 4 height 5
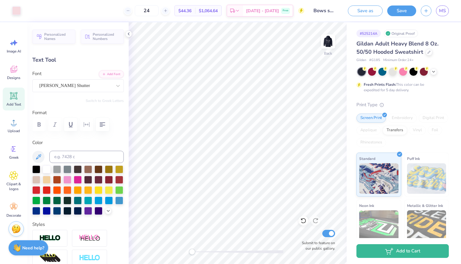
click at [443, 11] on div "Design Saved" at bounding box center [402, 19] width 108 height 28
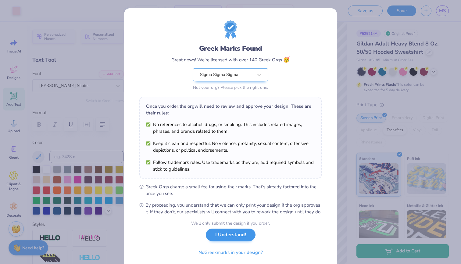
click at [220, 238] on button "I Understand!" at bounding box center [231, 234] width 50 height 12
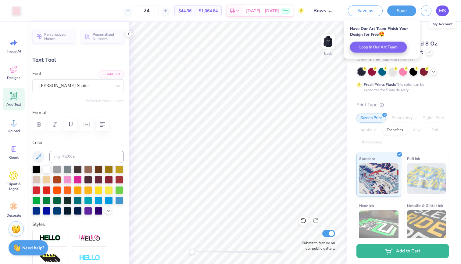
click at [444, 13] on span "MS" at bounding box center [442, 10] width 7 height 7
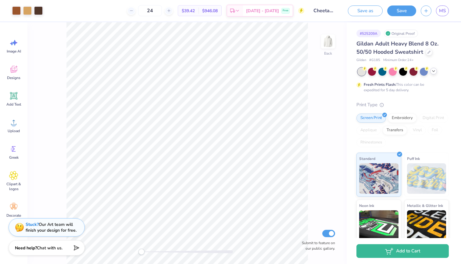
click at [434, 73] on div at bounding box center [433, 71] width 7 height 7
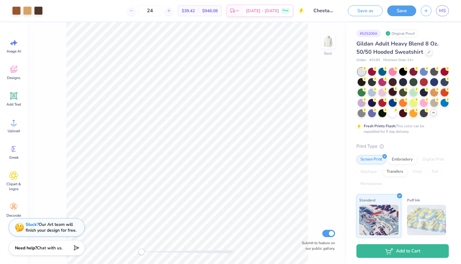
click at [392, 94] on div at bounding box center [393, 92] width 8 height 8
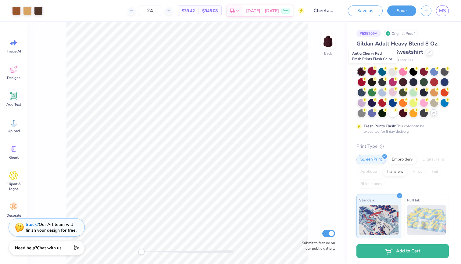
click at [370, 71] on div at bounding box center [372, 71] width 8 height 8
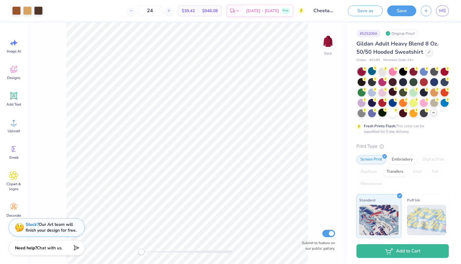
click at [383, 113] on div at bounding box center [382, 112] width 8 height 8
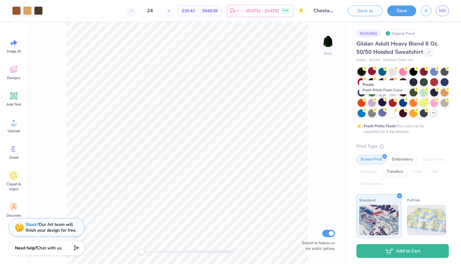
click at [381, 102] on div at bounding box center [382, 102] width 8 height 8
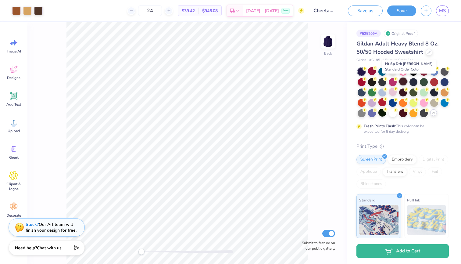
click at [406, 80] on div at bounding box center [403, 81] width 8 height 8
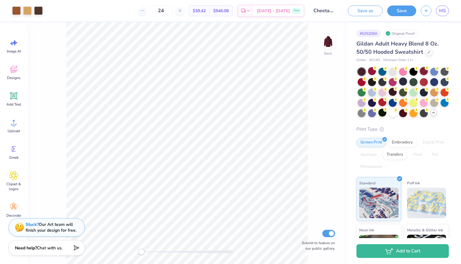
click at [421, 72] on div at bounding box center [424, 71] width 8 height 8
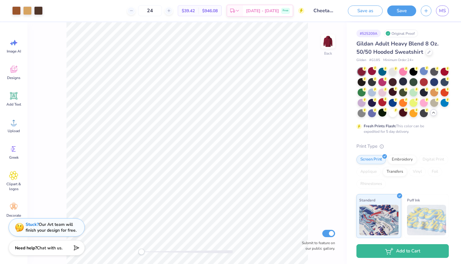
click at [404, 112] on div at bounding box center [403, 112] width 8 height 8
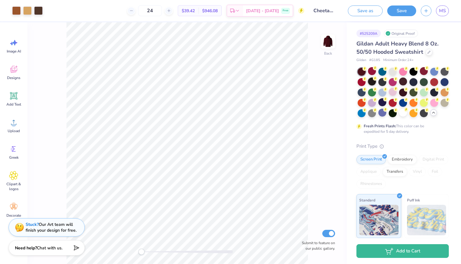
click at [371, 81] on div at bounding box center [372, 81] width 8 height 8
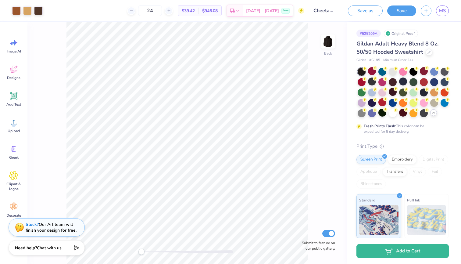
click at [365, 134] on div "Gildan Adult Heavy Blend 8 Oz. 50/50 Hooded Sweatshirt Gildan # G185 Minimum Or…" at bounding box center [402, 186] width 92 height 292
click at [399, 11] on button "Save" at bounding box center [401, 10] width 29 height 11
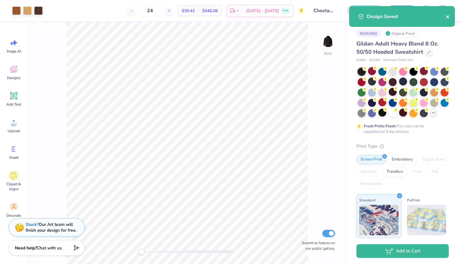
click at [448, 16] on icon "close" at bounding box center [447, 16] width 3 height 3
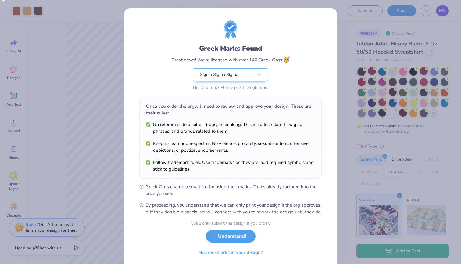
click at [443, 11] on div "Greek Marks Found Great news! We're licensed with over 140 Greek Orgs. 🥳 Sigma …" at bounding box center [230, 132] width 461 height 264
click at [233, 241] on button "I Understand!" at bounding box center [231, 234] width 50 height 12
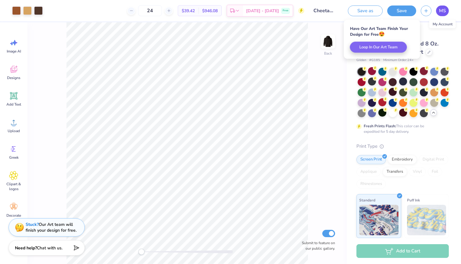
click at [442, 11] on span "MS" at bounding box center [442, 10] width 7 height 7
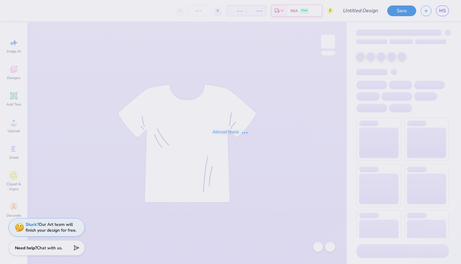
type input "SLAM"
type input "24"
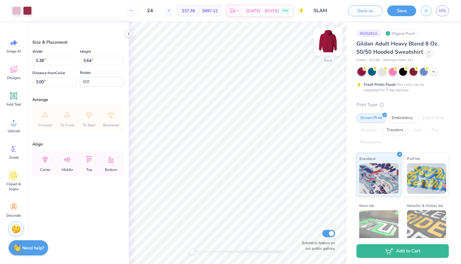
click at [327, 39] on img at bounding box center [328, 41] width 24 height 24
type input "12.01"
type input "8.11"
type input "6.50"
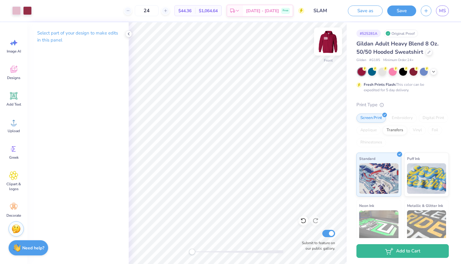
click at [330, 44] on img at bounding box center [328, 41] width 24 height 24
click at [16, 97] on icon at bounding box center [13, 95] width 7 height 7
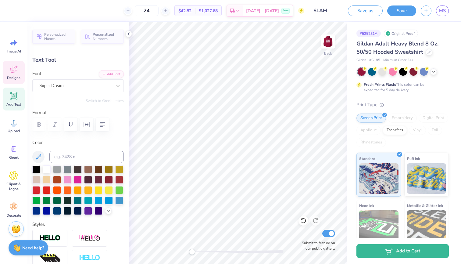
click at [13, 72] on icon at bounding box center [14, 70] width 6 height 5
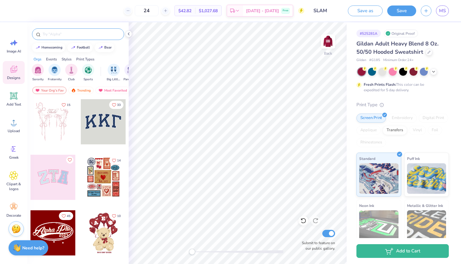
click at [89, 30] on div at bounding box center [78, 34] width 92 height 12
click at [88, 35] on input "text" at bounding box center [81, 34] width 78 height 6
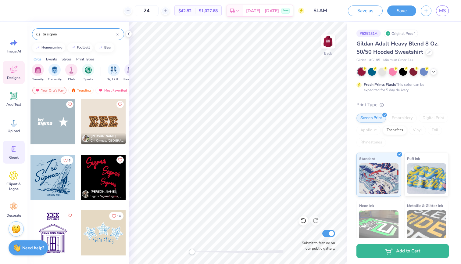
type input "tri sigma"
click at [16, 151] on icon at bounding box center [13, 148] width 9 height 9
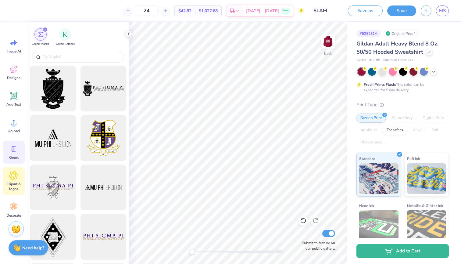
click at [13, 176] on icon at bounding box center [14, 175] width 4 height 4
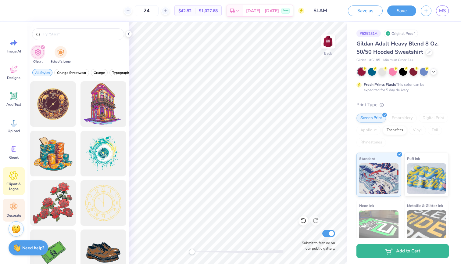
click at [16, 204] on icon at bounding box center [13, 206] width 9 height 9
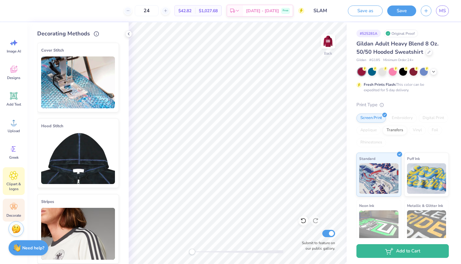
click at [16, 180] on div "Clipart & logos" at bounding box center [14, 181] width 22 height 28
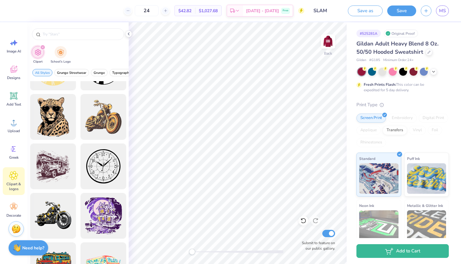
scroll to position [223, 0]
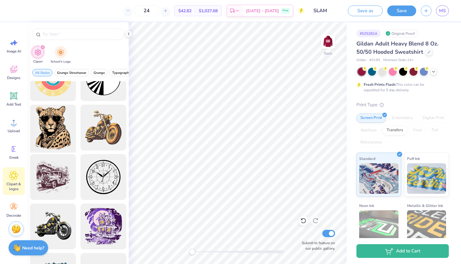
click at [52, 131] on div at bounding box center [53, 127] width 50 height 50
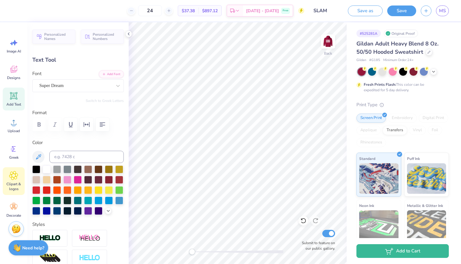
click at [13, 186] on span "Clipart & logos" at bounding box center [14, 186] width 20 height 10
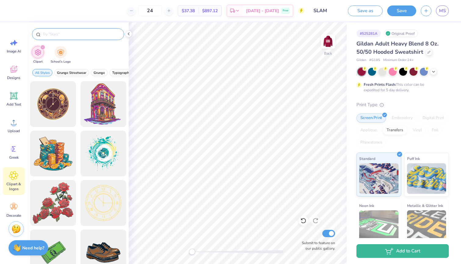
click at [61, 36] on input "text" at bounding box center [81, 34] width 78 height 6
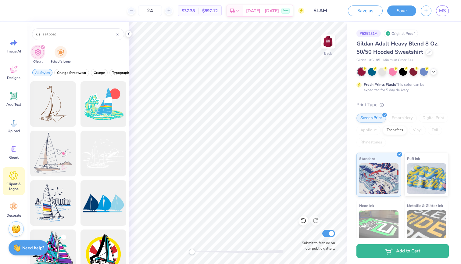
scroll to position [0, 0]
type input "sailboat"
click at [52, 112] on div at bounding box center [53, 104] width 50 height 50
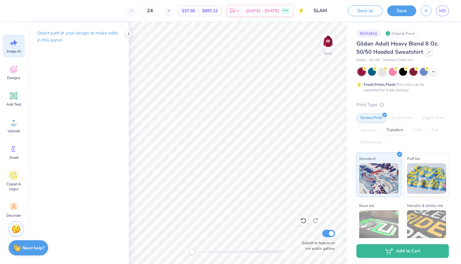
click at [18, 43] on icon at bounding box center [13, 42] width 9 height 9
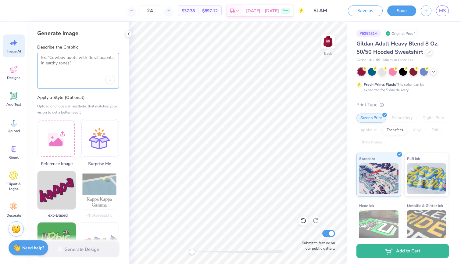
click at [64, 57] on textarea at bounding box center [78, 62] width 74 height 15
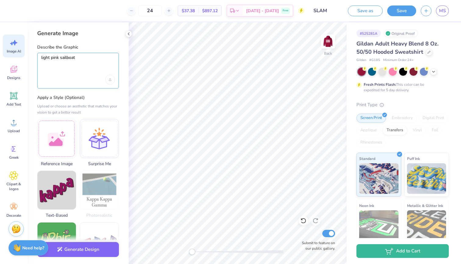
type textarea "light pink sailboat"
click at [91, 54] on div "light pink sailboat" at bounding box center [78, 71] width 82 height 36
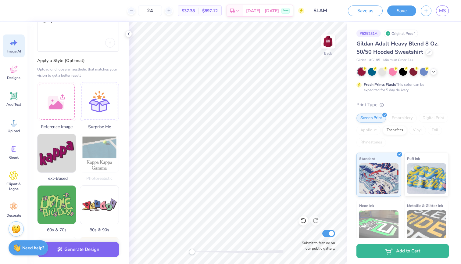
scroll to position [37, 0]
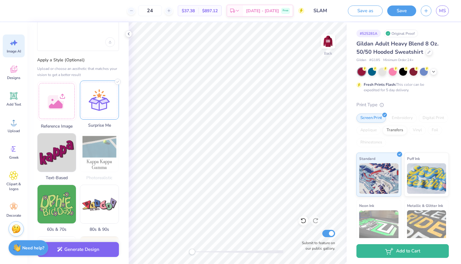
click at [99, 104] on div at bounding box center [99, 99] width 39 height 39
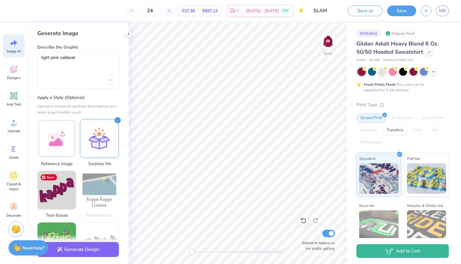
scroll to position [0, 0]
click at [76, 248] on button "Generate Design" at bounding box center [78, 247] width 82 height 15
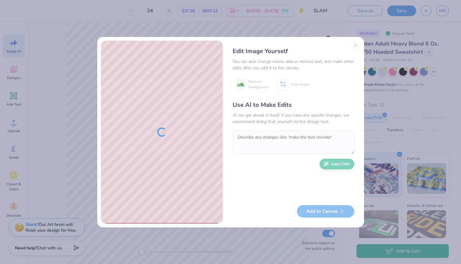
click at [354, 44] on div "Edit Image Yourself You can also change colors, add or remove text, and make ot…" at bounding box center [293, 132] width 134 height 183
click at [356, 45] on div "Edit Image Yourself You can also change colors, add or remove text, and make ot…" at bounding box center [293, 132] width 134 height 183
click at [354, 45] on div "Edit Image Yourself You can also change colors, add or remove text, and make ot…" at bounding box center [293, 132] width 134 height 183
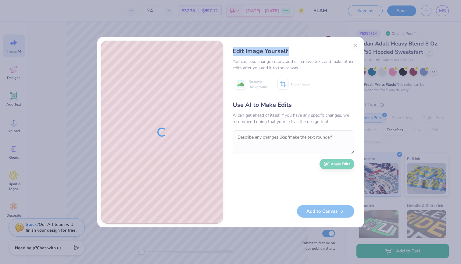
click at [352, 44] on div "Edit Image Yourself You can also change colors, add or remove text, and make ot…" at bounding box center [293, 132] width 134 height 183
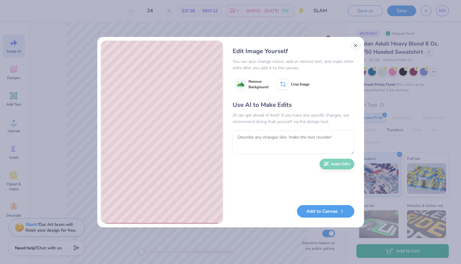
click at [355, 46] on button "Close" at bounding box center [355, 46] width 10 height 10
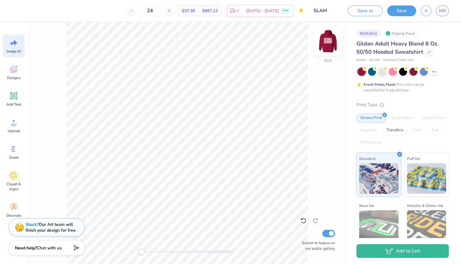
click at [329, 40] on img at bounding box center [328, 41] width 24 height 24
click at [329, 40] on img at bounding box center [328, 41] width 12 height 12
click at [16, 78] on span "Designs" at bounding box center [13, 77] width 13 height 5
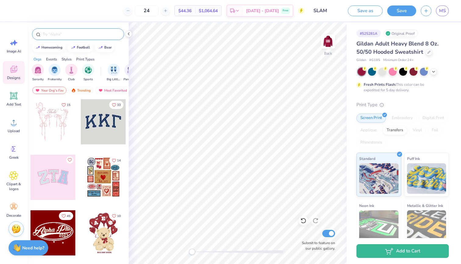
click at [73, 32] on input "text" at bounding box center [81, 34] width 78 height 6
click at [20, 119] on div "Upload" at bounding box center [14, 125] width 22 height 23
click at [330, 41] on img at bounding box center [328, 41] width 24 height 24
click at [327, 39] on img at bounding box center [328, 41] width 24 height 24
click at [14, 126] on circle at bounding box center [14, 124] width 4 height 4
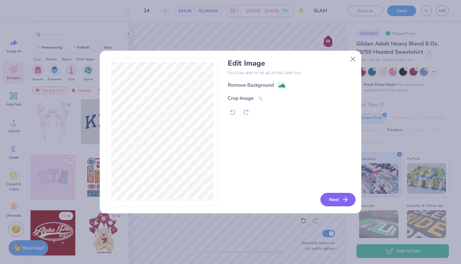
click at [333, 201] on button "Next" at bounding box center [337, 199] width 35 height 13
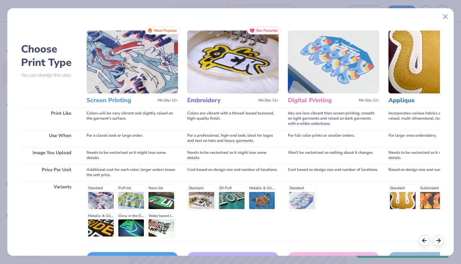
click at [111, 100] on h3 "Screen Printing" at bounding box center [121, 100] width 69 height 8
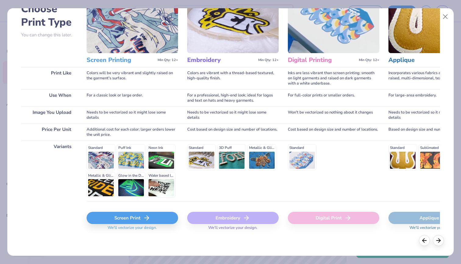
scroll to position [40, 0]
click at [145, 214] on icon at bounding box center [146, 217] width 7 height 7
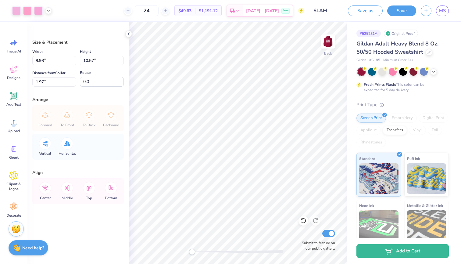
type input "3.60"
type input "3.83"
type input "8.70"
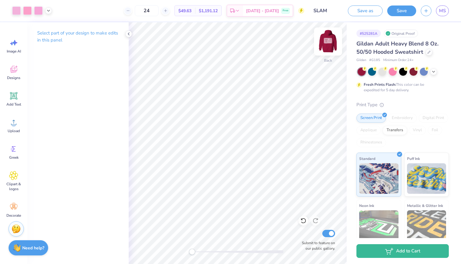
click at [328, 41] on img at bounding box center [328, 41] width 24 height 24
click at [328, 41] on img at bounding box center [328, 41] width 12 height 12
click at [327, 39] on img at bounding box center [328, 41] width 24 height 24
click at [327, 39] on img at bounding box center [328, 41] width 12 height 12
click at [326, 38] on img at bounding box center [328, 41] width 24 height 24
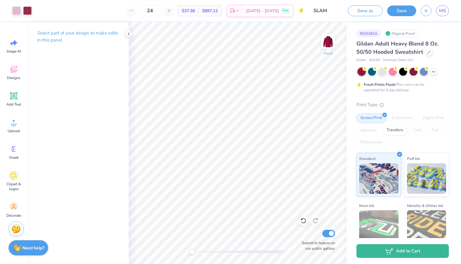
click at [326, 38] on img at bounding box center [328, 41] width 12 height 12
click at [326, 42] on img at bounding box center [328, 41] width 24 height 24
click at [326, 42] on img at bounding box center [328, 41] width 12 height 12
click at [14, 98] on icon at bounding box center [14, 96] width 6 height 6
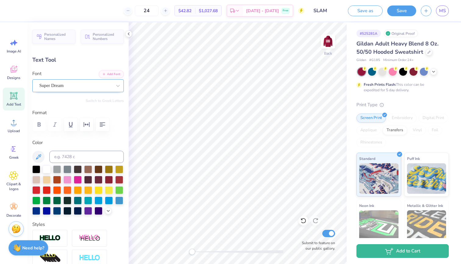
click at [82, 80] on div "Super Dream" at bounding box center [77, 85] width 91 height 13
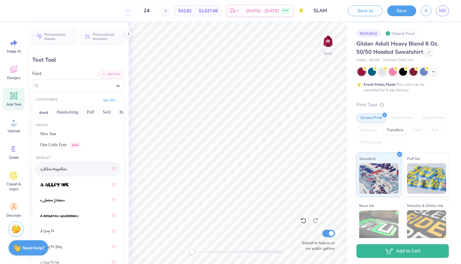
scroll to position [0, 0]
click at [56, 143] on span "One Little Font" at bounding box center [53, 144] width 26 height 6
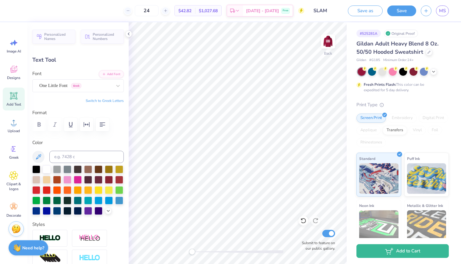
scroll to position [0, 1]
type textarea "Tri Sigma"
click at [108, 211] on icon at bounding box center [108, 210] width 5 height 5
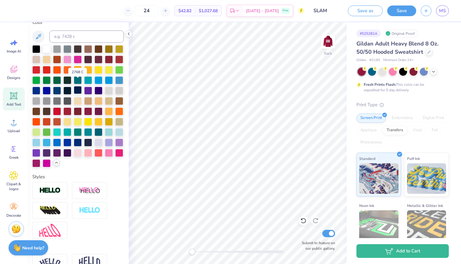
scroll to position [126, 0]
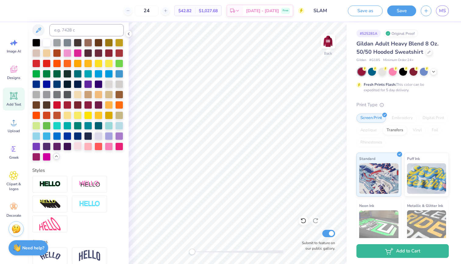
click at [80, 145] on div at bounding box center [78, 146] width 8 height 8
type input "9.79"
type input "3.00"
type input "5.75"
type input "4.85"
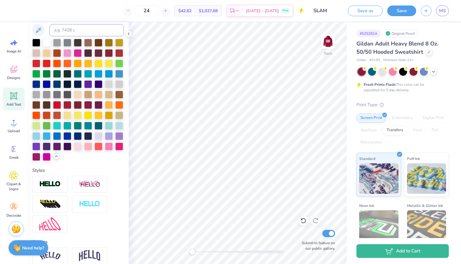
type input "1.49"
click at [333, 40] on img at bounding box center [328, 41] width 24 height 24
click at [328, 43] on img at bounding box center [328, 41] width 24 height 24
type input "3.00"
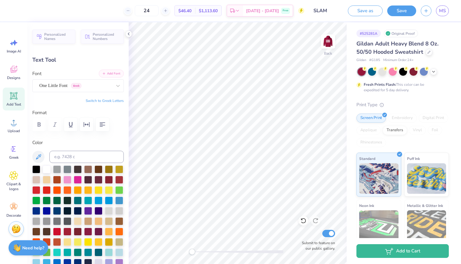
scroll to position [0, 0]
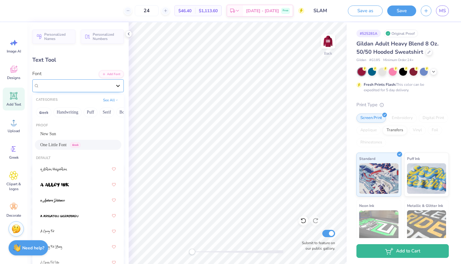
click at [119, 80] on div at bounding box center [117, 85] width 11 height 11
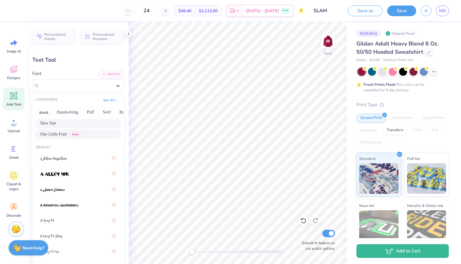
scroll to position [13, 0]
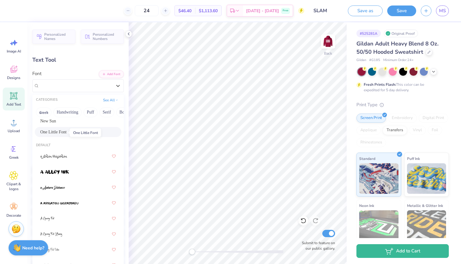
click at [54, 132] on span "One Little Font" at bounding box center [53, 132] width 26 height 6
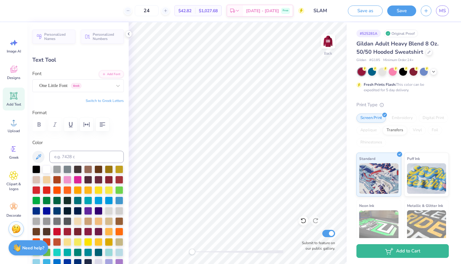
scroll to position [0, 1]
click at [118, 85] on icon at bounding box center [118, 86] width 6 height 6
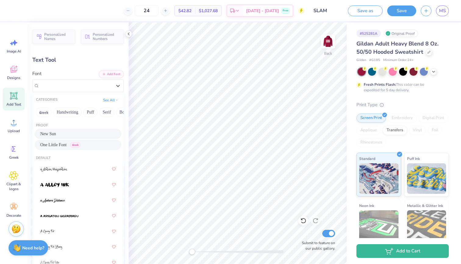
click at [75, 136] on div "New Sun" at bounding box center [78, 133] width 76 height 6
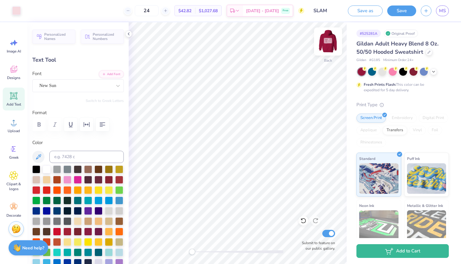
click at [327, 42] on img at bounding box center [328, 41] width 24 height 24
click at [327, 42] on img at bounding box center [328, 41] width 12 height 12
type input "4.72"
type input "1.27"
type input "3.11"
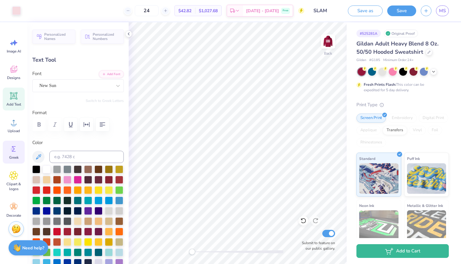
click at [12, 150] on circle at bounding box center [13, 149] width 4 height 4
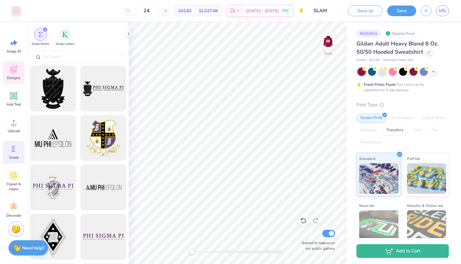
click at [20, 74] on div "Designs" at bounding box center [14, 72] width 22 height 23
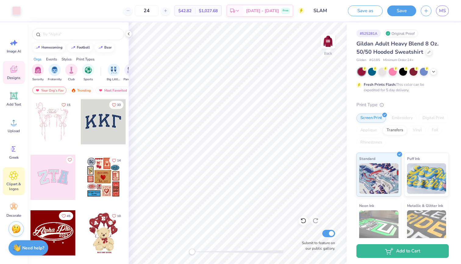
click at [11, 180] on div "Clipart & logos" at bounding box center [14, 181] width 22 height 28
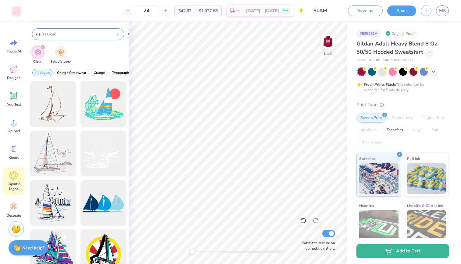
click at [117, 35] on icon at bounding box center [117, 34] width 2 height 2
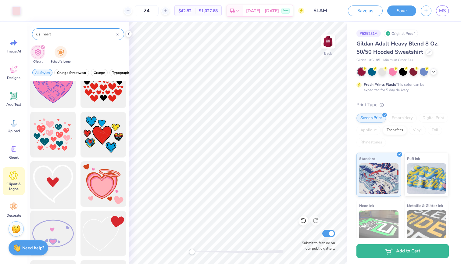
scroll to position [1353, 0]
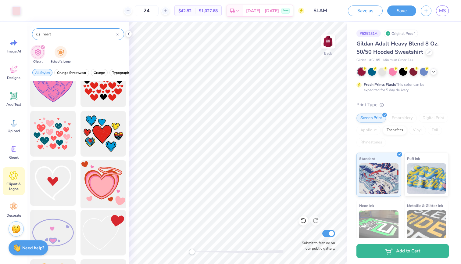
type input "heart"
click at [113, 197] on div at bounding box center [103, 183] width 50 height 50
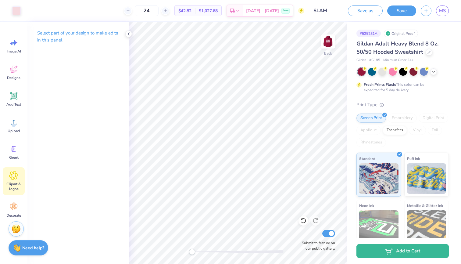
click at [15, 176] on icon at bounding box center [14, 175] width 4 height 4
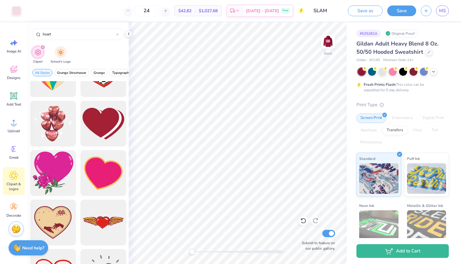
scroll to position [178, 0]
click at [54, 123] on div at bounding box center [53, 123] width 50 height 50
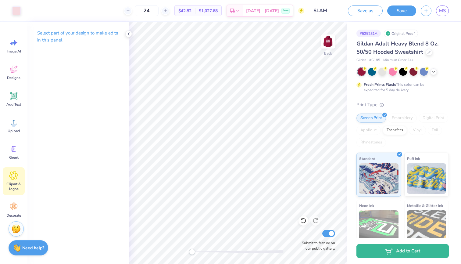
click at [20, 177] on div "Clipart & logos" at bounding box center [14, 181] width 22 height 28
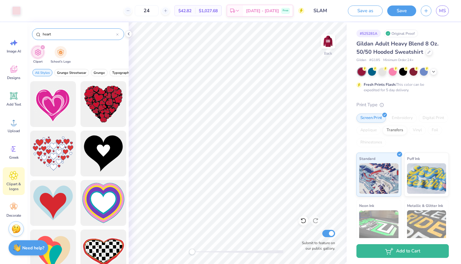
click at [118, 35] on icon at bounding box center [117, 35] width 2 height 2
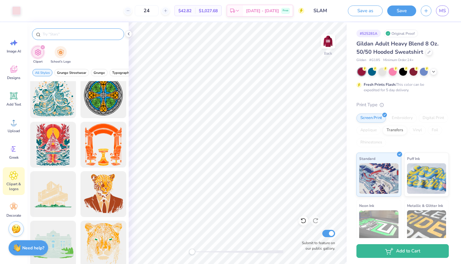
scroll to position [1508, 0]
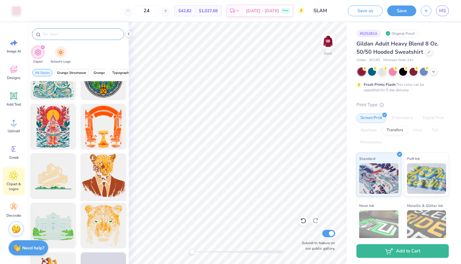
click at [100, 180] on div at bounding box center [103, 176] width 50 height 50
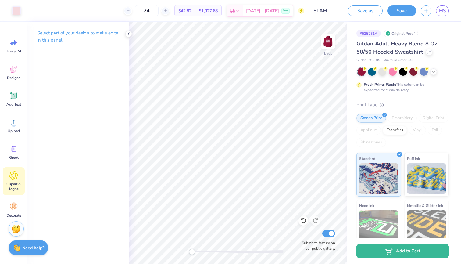
click at [15, 175] on icon at bounding box center [14, 175] width 4 height 4
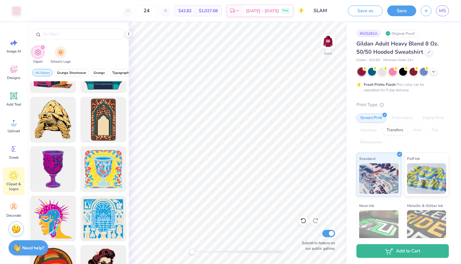
scroll to position [1890, 0]
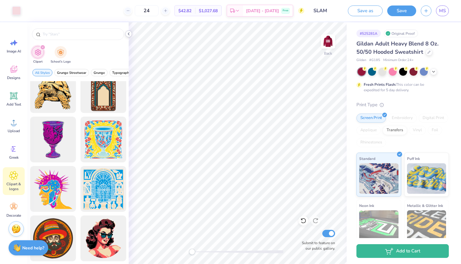
click at [129, 34] on icon at bounding box center [128, 33] width 5 height 5
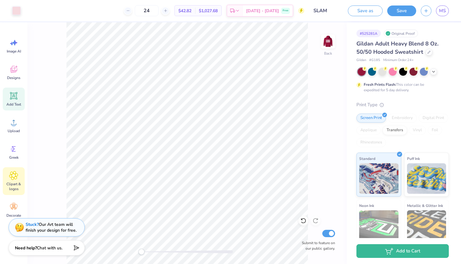
click at [15, 104] on span "Add Text" at bounding box center [13, 104] width 15 height 5
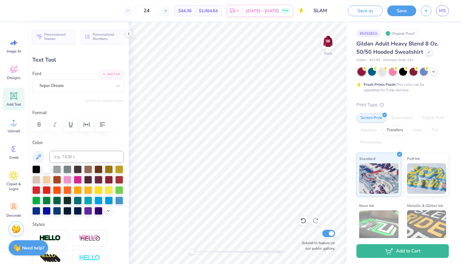
scroll to position [0, 1]
type textarea "Est. 1898"
click at [115, 85] on icon at bounding box center [118, 86] width 6 height 6
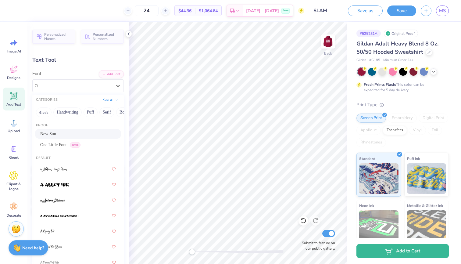
click at [65, 135] on div "New Sun" at bounding box center [78, 133] width 76 height 6
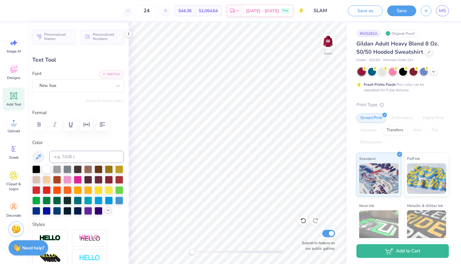
click at [107, 211] on icon at bounding box center [108, 210] width 5 height 5
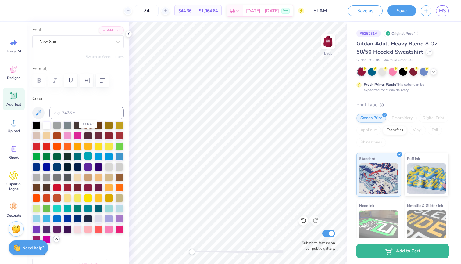
scroll to position [78, 0]
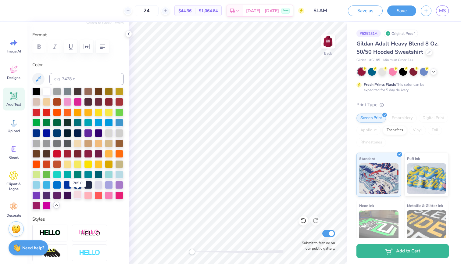
click at [76, 196] on div at bounding box center [78, 194] width 8 height 8
type input "8.81"
type input "2.14"
type input "6.18"
type input "2.75"
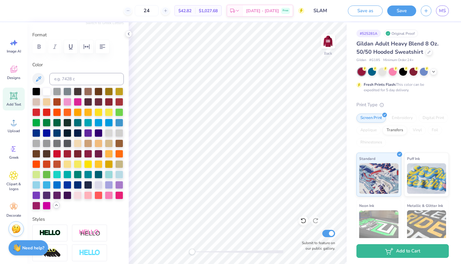
type input "0.67"
type input "4.54"
type input "1.87"
type input "0.45"
type input "4.75"
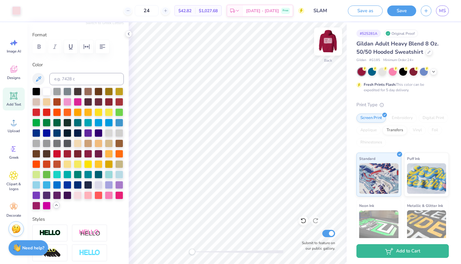
click at [332, 36] on img at bounding box center [328, 41] width 24 height 24
click at [327, 43] on img at bounding box center [328, 41] width 24 height 24
click at [21, 126] on div "Upload" at bounding box center [14, 125] width 22 height 23
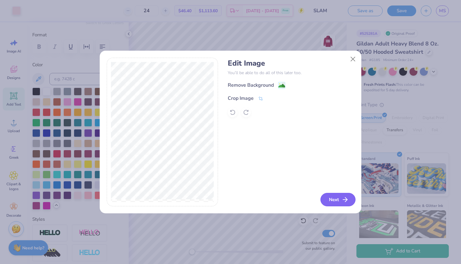
click at [338, 195] on button "Next" at bounding box center [337, 199] width 35 height 13
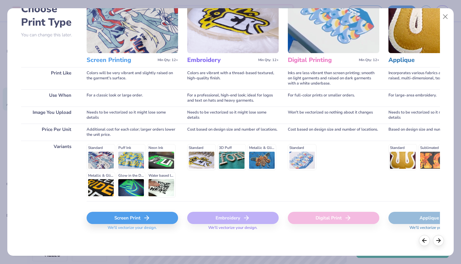
scroll to position [40, 0]
click at [132, 218] on div "Screen Print" at bounding box center [132, 218] width 91 height 12
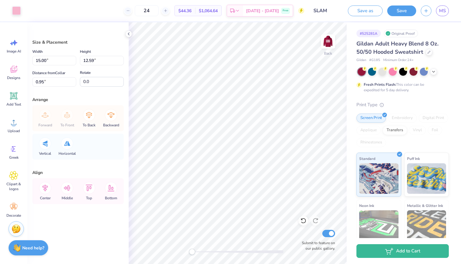
type input "1.35"
type input "1.13"
type input "12.42"
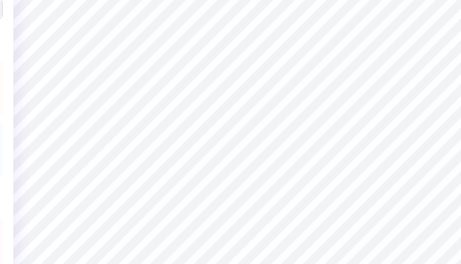
type input "0.51"
type input "0.42"
type input "6.53"
type input "0.46"
type input "0.38"
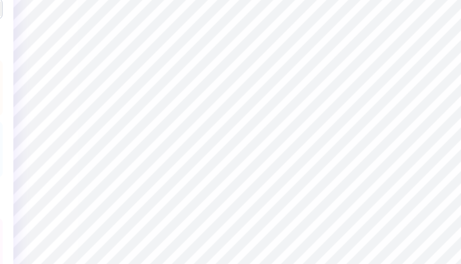
type input "6.54"
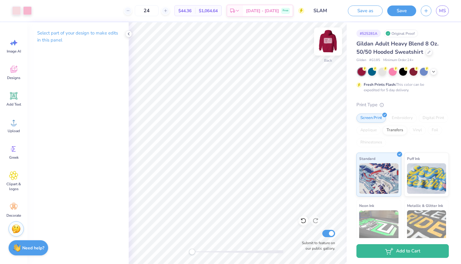
click at [328, 41] on img at bounding box center [328, 41] width 24 height 24
click at [328, 41] on img at bounding box center [328, 41] width 12 height 12
click at [327, 42] on img at bounding box center [328, 41] width 24 height 24
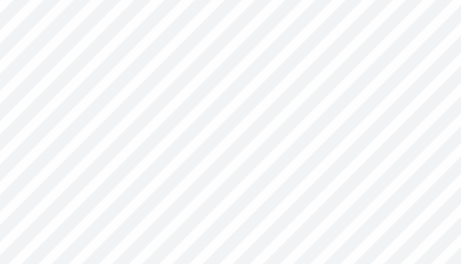
type input "0.0"
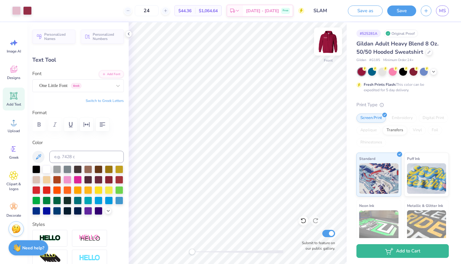
click at [325, 43] on img at bounding box center [328, 41] width 24 height 24
click at [375, 11] on button "Save as" at bounding box center [365, 10] width 35 height 11
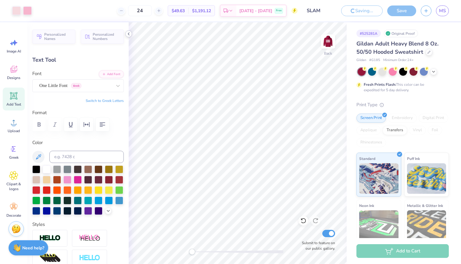
click at [129, 33] on icon at bounding box center [128, 33] width 5 height 5
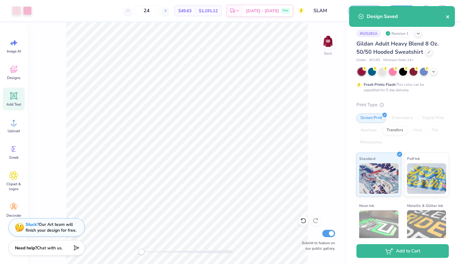
click at [448, 17] on icon "close" at bounding box center [447, 16] width 3 height 3
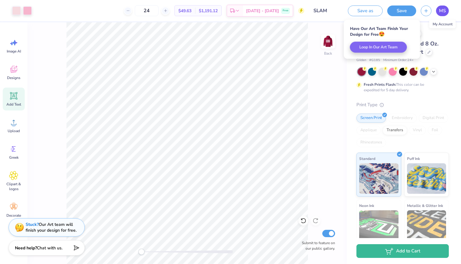
click at [443, 11] on span "MS" at bounding box center [442, 10] width 7 height 7
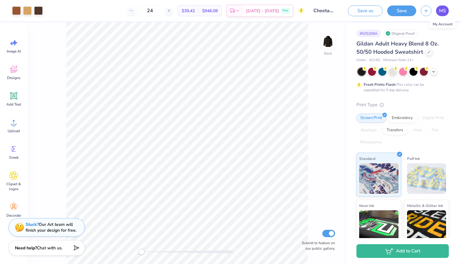
click at [442, 11] on span "MS" at bounding box center [442, 10] width 7 height 7
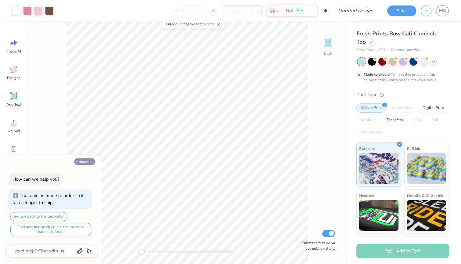
click at [91, 161] on icon "button" at bounding box center [91, 162] width 4 height 4
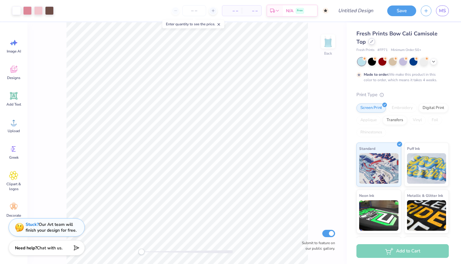
click at [371, 41] on icon at bounding box center [371, 41] width 3 height 3
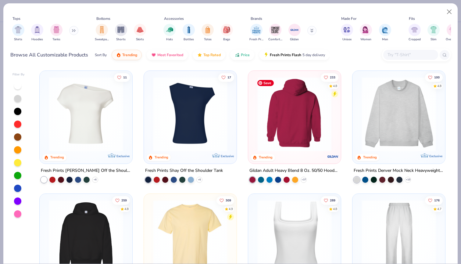
click at [302, 109] on img at bounding box center [294, 114] width 80 height 74
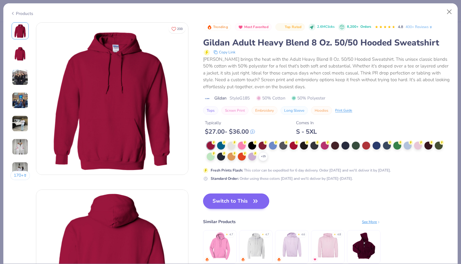
click at [249, 205] on button "Switch to This" at bounding box center [236, 200] width 66 height 15
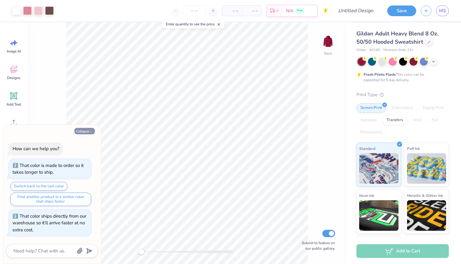
click at [87, 133] on button "Collapse" at bounding box center [84, 131] width 20 height 6
type textarea "x"
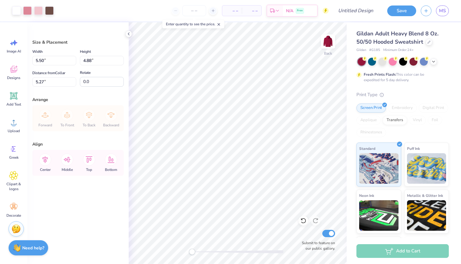
type input "9.37"
type input "8.31"
type input "1.83"
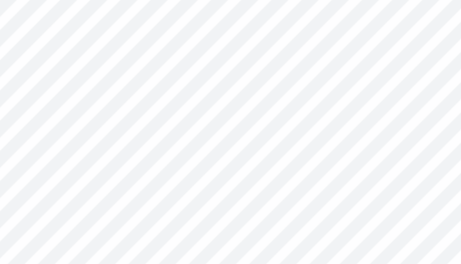
type textarea "R"
type textarea "Est. 1898"
type input "1.73"
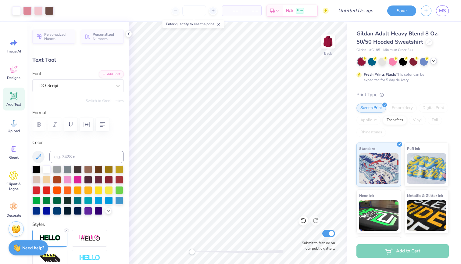
click at [435, 60] on icon at bounding box center [433, 61] width 5 height 5
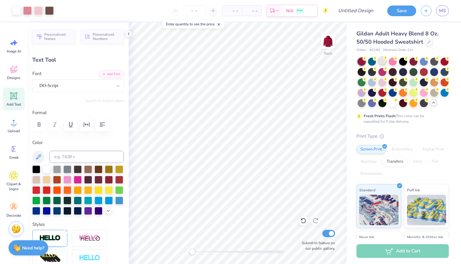
click at [381, 63] on div at bounding box center [382, 61] width 8 height 8
click at [129, 32] on icon at bounding box center [128, 33] width 5 height 5
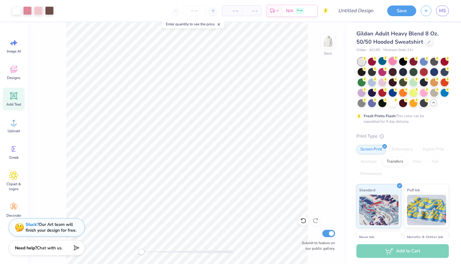
click at [392, 61] on div at bounding box center [393, 61] width 8 height 8
click at [403, 63] on div at bounding box center [403, 61] width 8 height 8
click at [413, 62] on div at bounding box center [413, 61] width 8 height 8
click at [424, 62] on div at bounding box center [424, 61] width 8 height 8
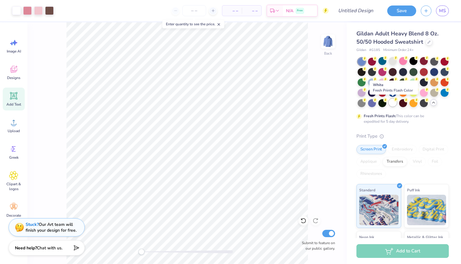
click at [396, 103] on div at bounding box center [393, 102] width 8 height 8
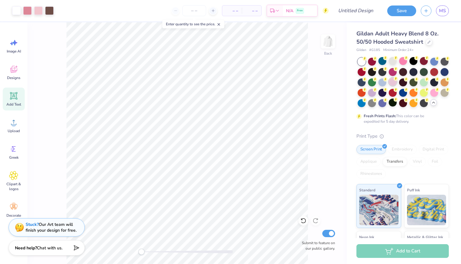
click at [391, 83] on div at bounding box center [393, 82] width 8 height 8
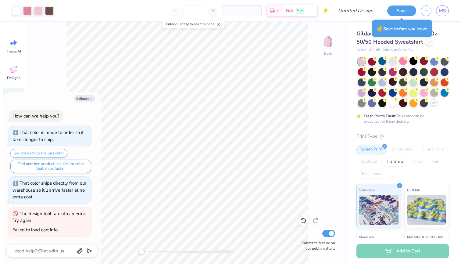
type textarea "x"
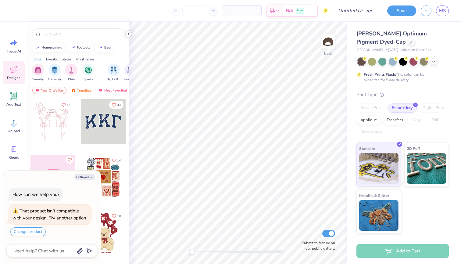
click at [129, 34] on icon at bounding box center [128, 33] width 5 height 5
type textarea "x"
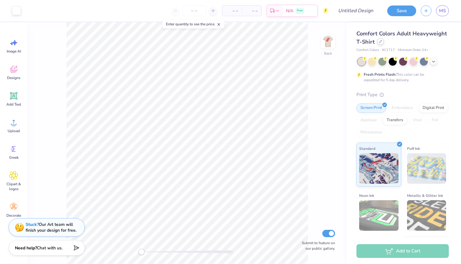
click at [381, 41] on icon at bounding box center [380, 41] width 3 height 3
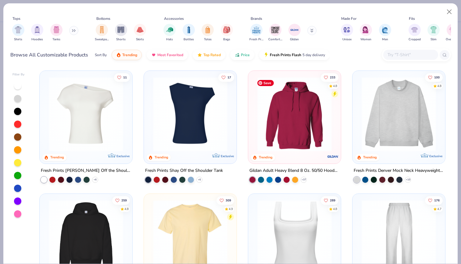
click at [302, 126] on img at bounding box center [294, 114] width 80 height 74
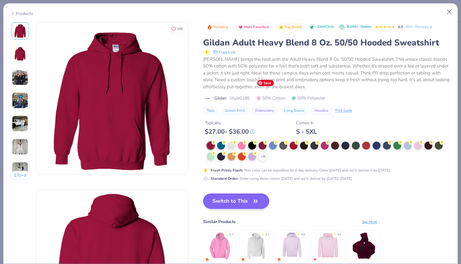
click at [244, 203] on button "Switch to This" at bounding box center [236, 200] width 66 height 15
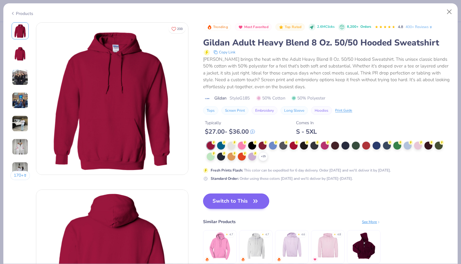
click at [244, 203] on button "Switch to This" at bounding box center [236, 200] width 66 height 15
click at [243, 193] on button "Switch to This" at bounding box center [236, 200] width 66 height 15
click at [257, 199] on icon "button" at bounding box center [256, 200] width 4 height 3
click at [255, 205] on button "Switch to This" at bounding box center [236, 200] width 66 height 15
click at [449, 13] on button "Close" at bounding box center [449, 12] width 12 height 12
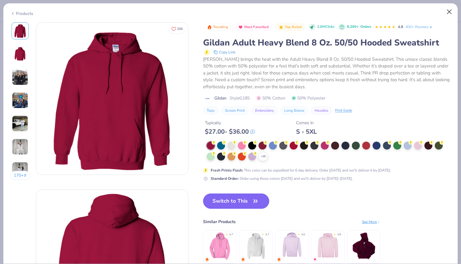
click at [445, 14] on button "Close" at bounding box center [449, 12] width 12 height 12
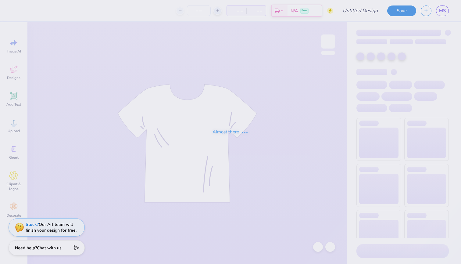
type input "SLAM"
type input "24"
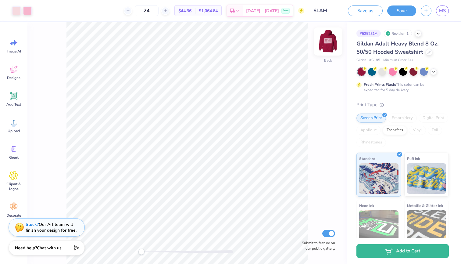
click at [334, 42] on img at bounding box center [328, 41] width 24 height 24
click at [331, 40] on img at bounding box center [328, 41] width 24 height 24
click at [446, 11] on link "MS" at bounding box center [442, 10] width 13 height 11
click at [328, 40] on img at bounding box center [328, 41] width 24 height 24
click at [328, 40] on img at bounding box center [328, 41] width 12 height 12
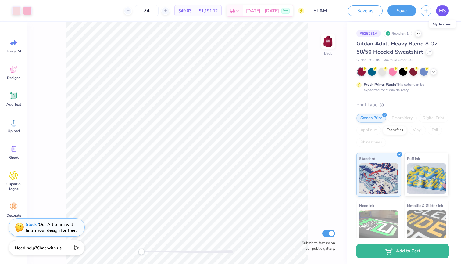
click at [447, 9] on link "MS" at bounding box center [442, 10] width 13 height 11
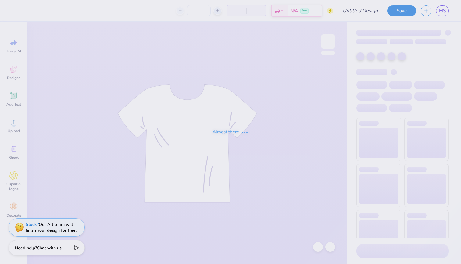
type input "Bows sigma"
type input "24"
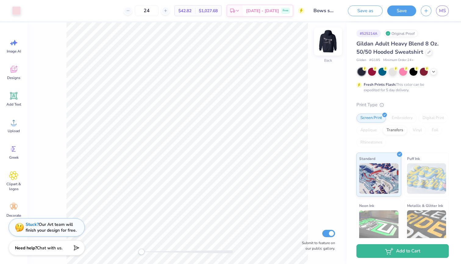
click at [335, 43] on img at bounding box center [328, 41] width 24 height 24
click at [442, 12] on span "MS" at bounding box center [442, 10] width 7 height 7
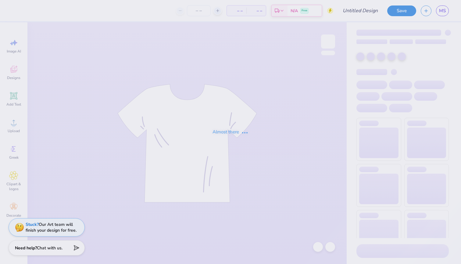
type input "24"
type input "sigma serves children"
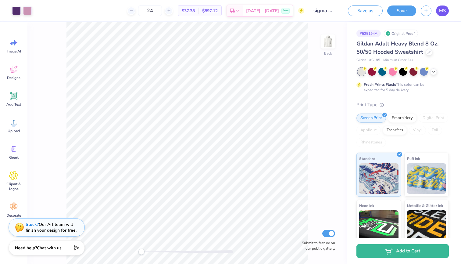
click at [444, 8] on span "MS" at bounding box center [442, 10] width 7 height 7
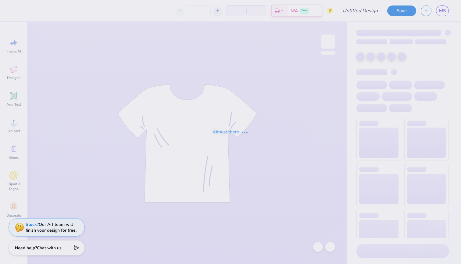
type input "Faliing in love with sigma"
type input "24"
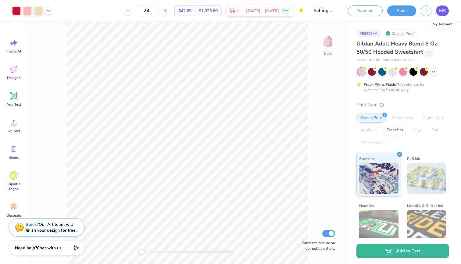
click at [446, 10] on link "MS" at bounding box center [442, 10] width 13 height 11
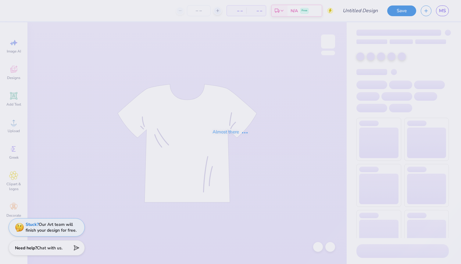
type input "Bows sigma"
type input "24"
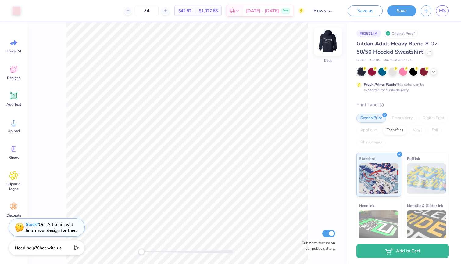
click at [328, 44] on img at bounding box center [328, 41] width 24 height 24
click at [446, 10] on link "MS" at bounding box center [442, 10] width 13 height 11
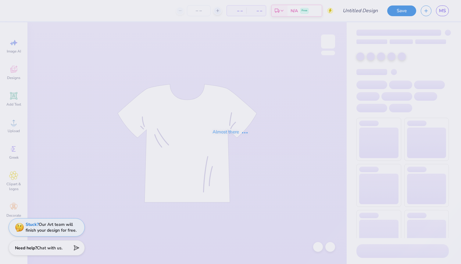
type input "sigma serves children"
type input "24"
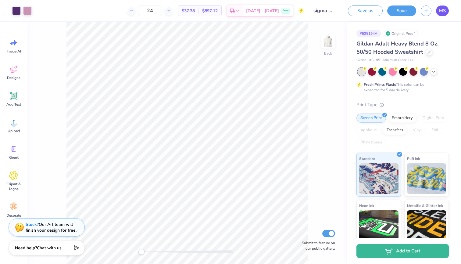
click at [443, 12] on span "MS" at bounding box center [442, 10] width 7 height 7
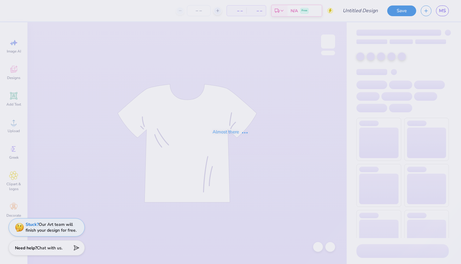
type input "Faliing in love with sigma"
type input "24"
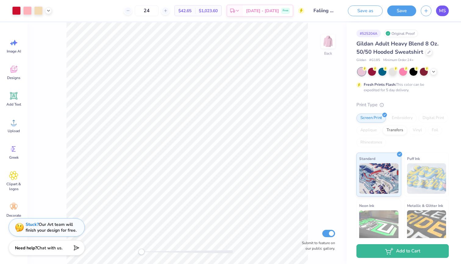
click at [439, 8] on span "MS" at bounding box center [442, 10] width 7 height 7
